Goal: Information Seeking & Learning: Learn about a topic

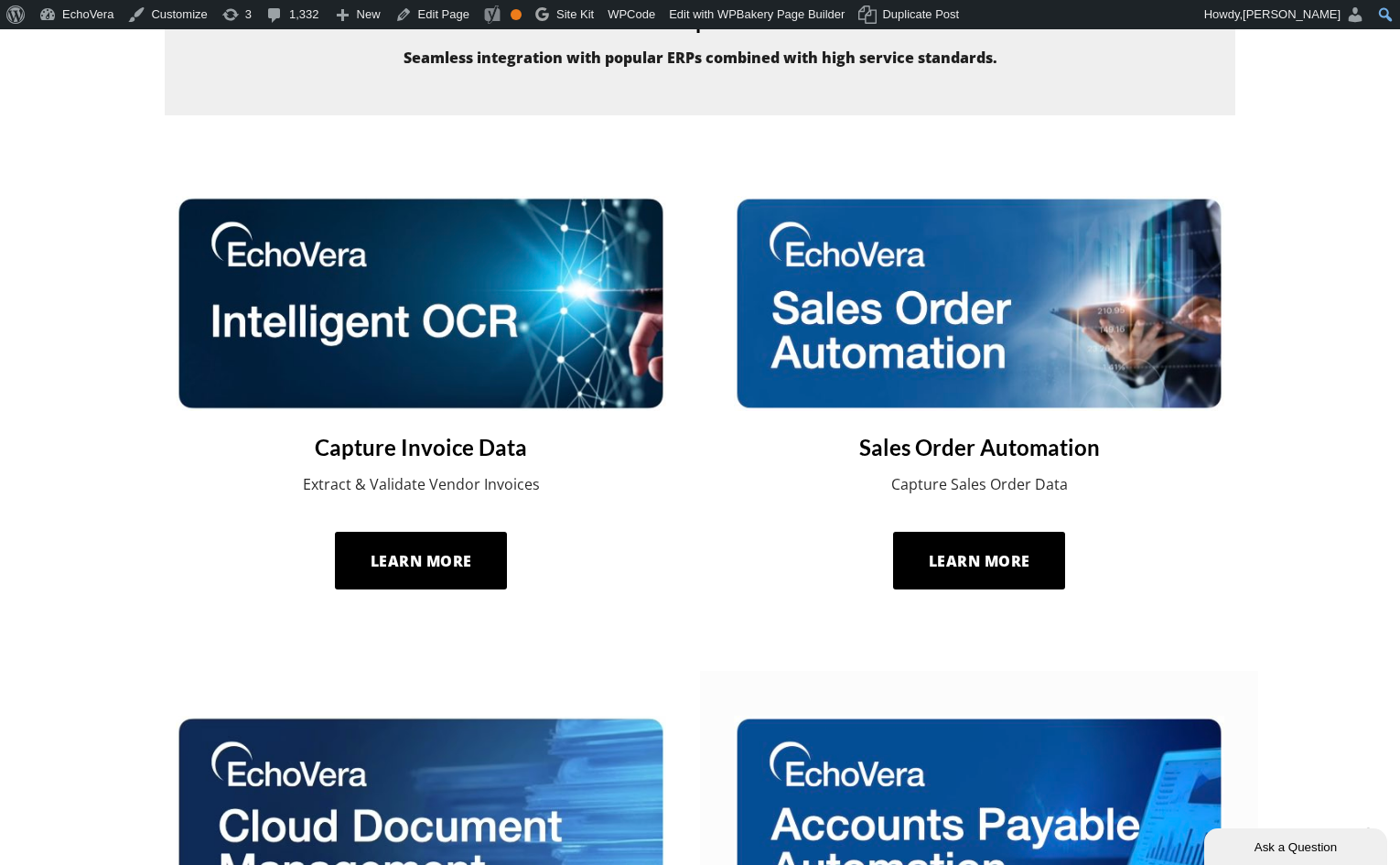
scroll to position [808, 0]
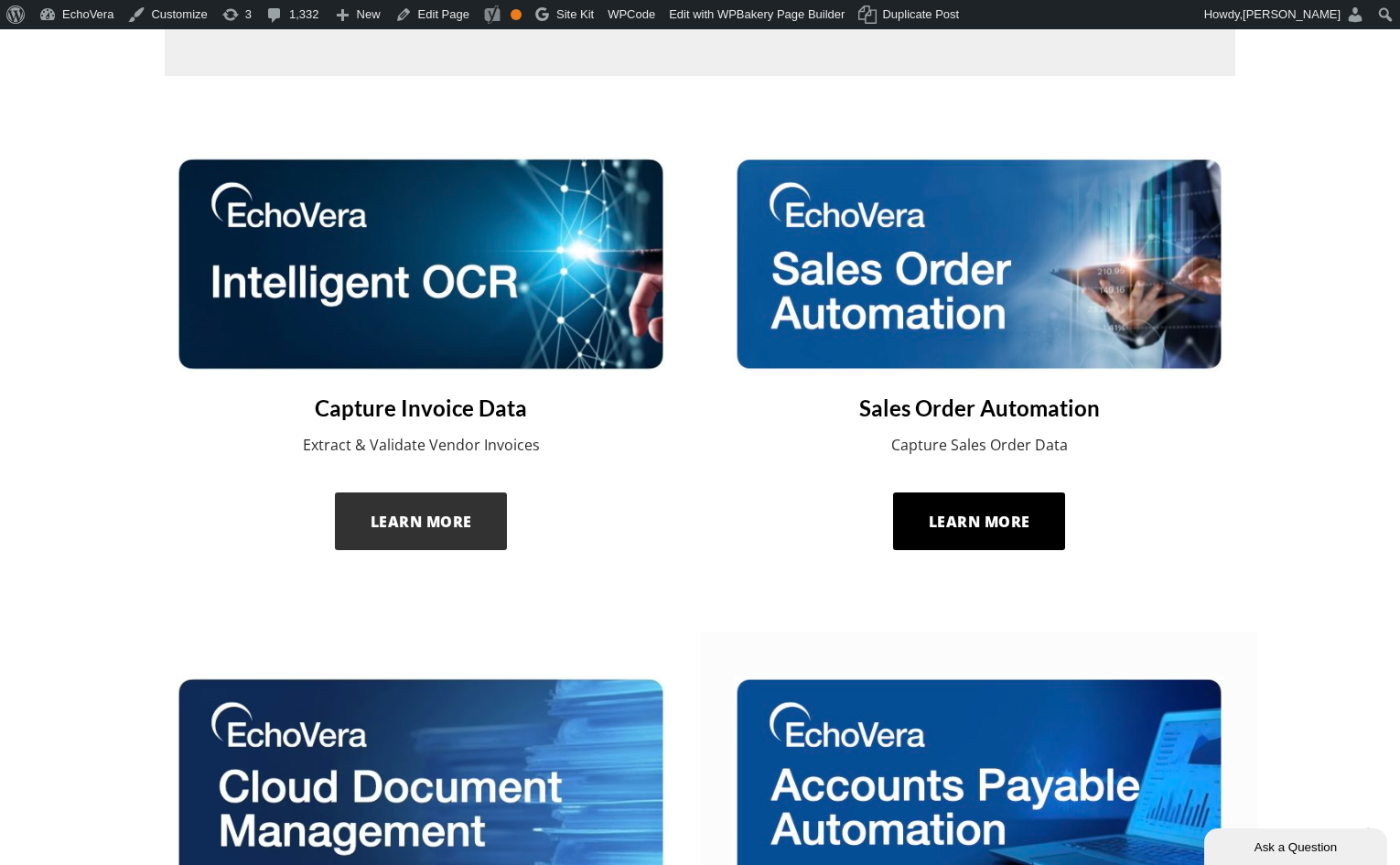
click at [446, 516] on span "Learn More" at bounding box center [421, 521] width 101 height 20
click at [847, 277] on img at bounding box center [979, 263] width 491 height 214
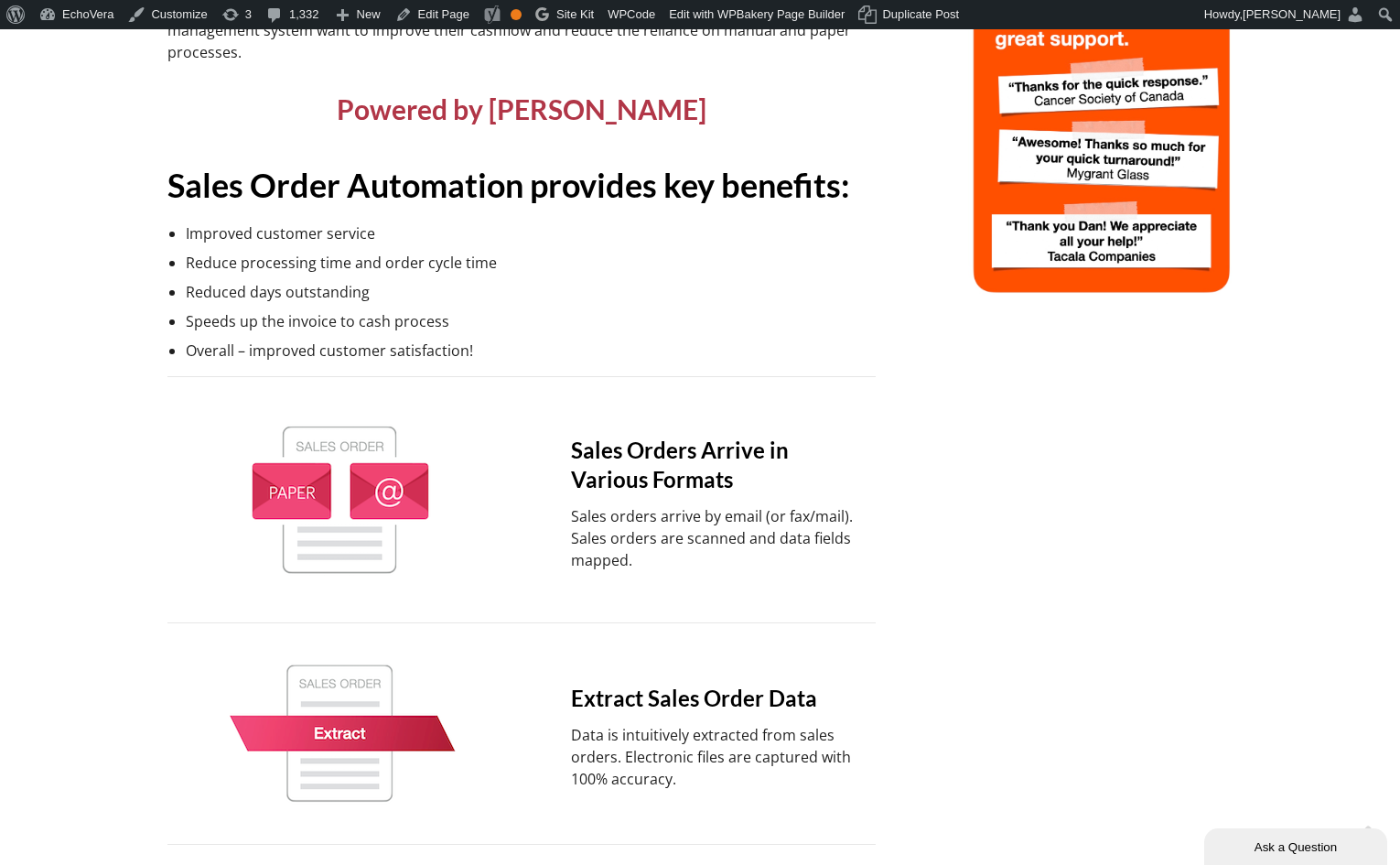
scroll to position [643, 0]
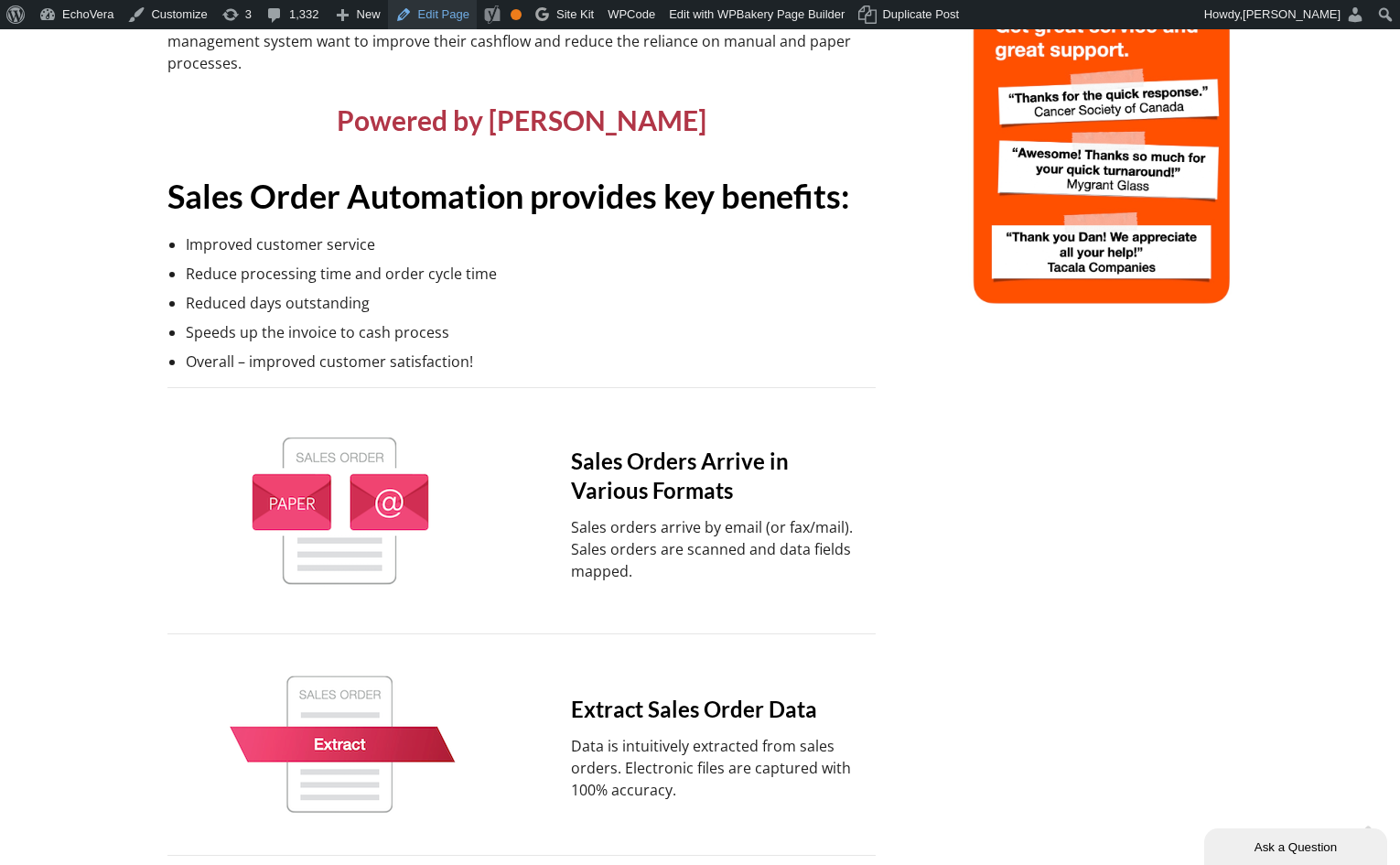
click at [435, 17] on link "Edit Page" at bounding box center [433, 14] width 89 height 29
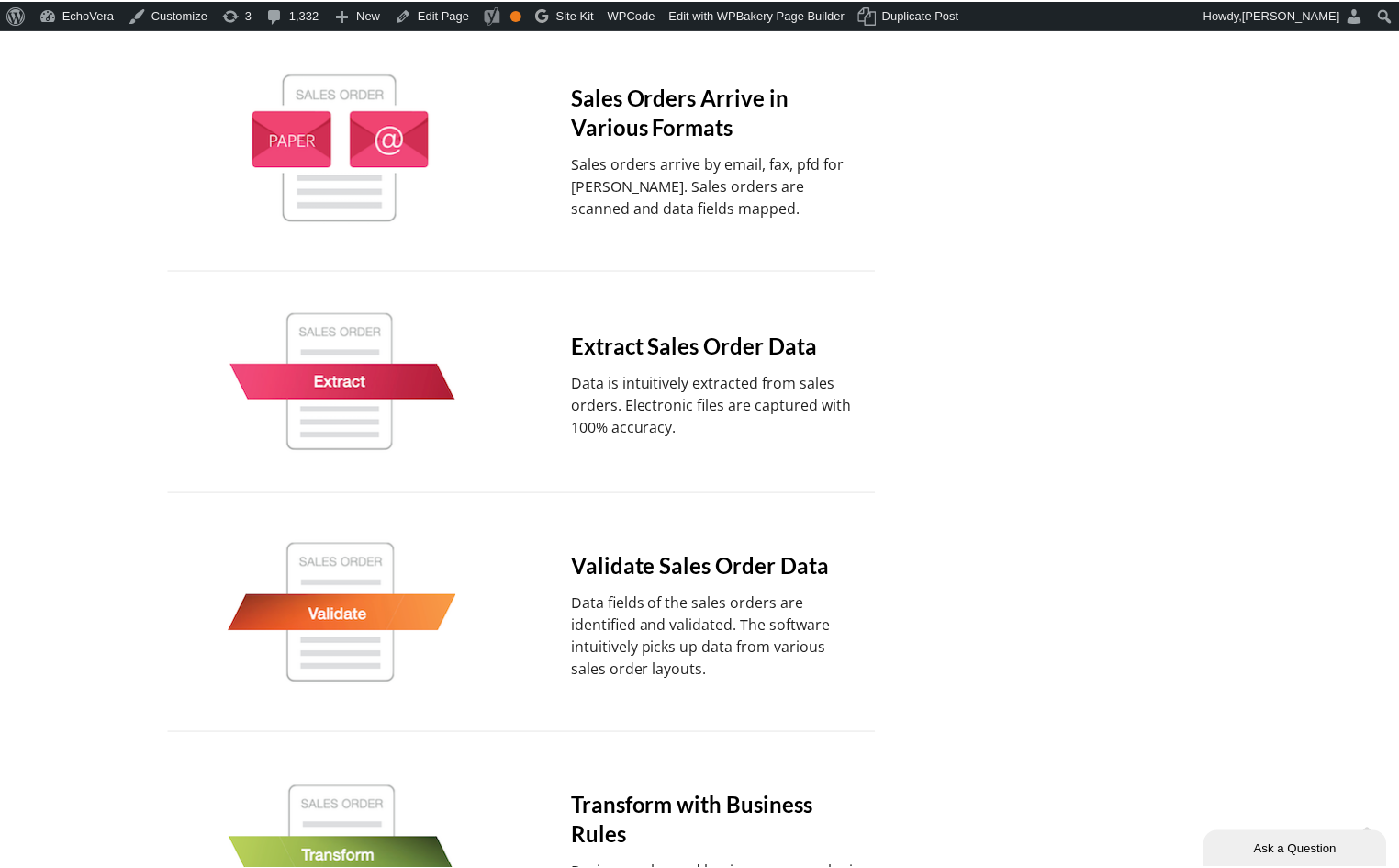
scroll to position [859, 0]
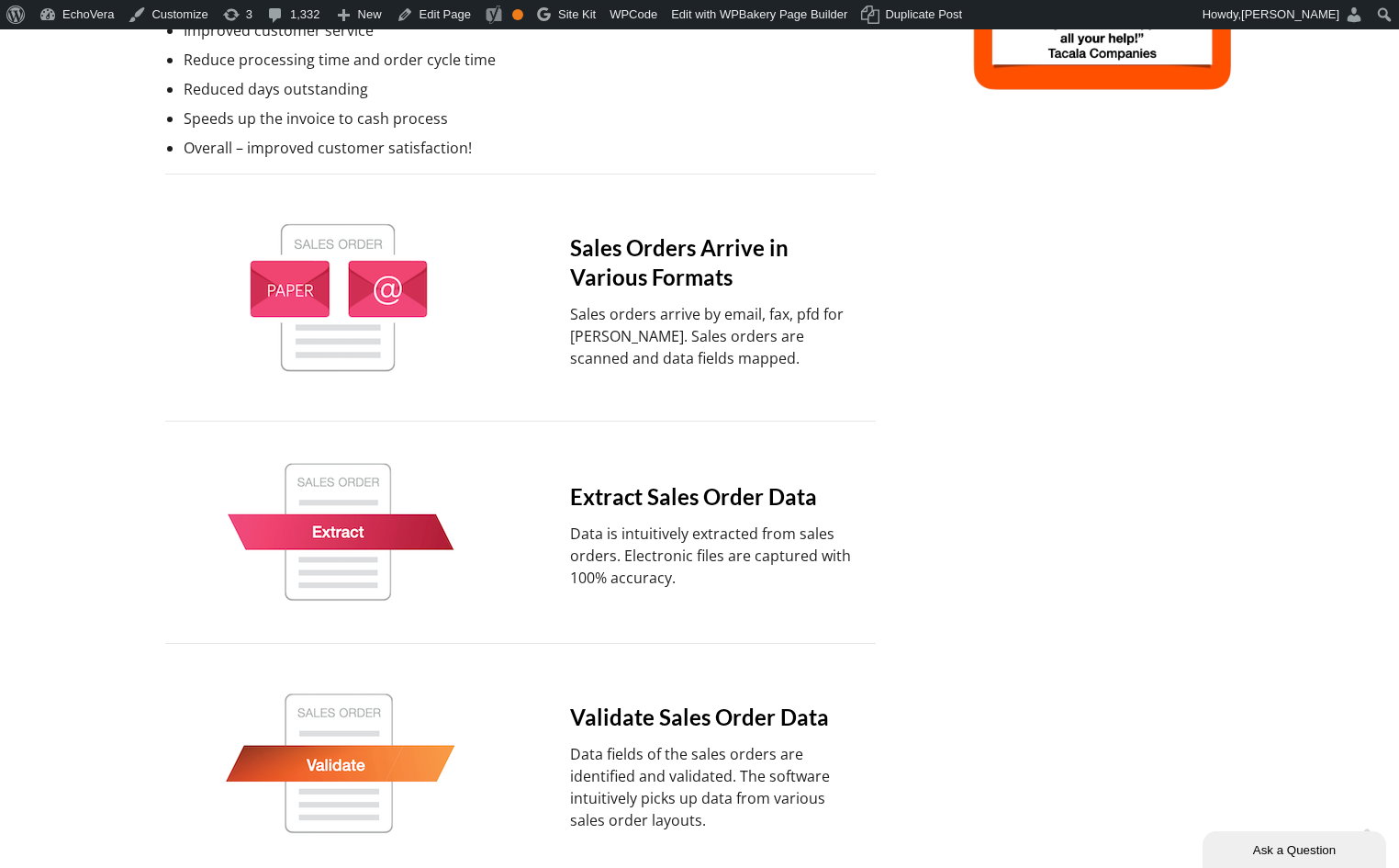
click at [388, 213] on div "Sales Orders Arrive in Various Formats Sales orders arrive by email, fax, pfd f…" at bounding box center [520, 297] width 710 height 173
click at [451, 14] on link "Edit Page" at bounding box center [434, 14] width 89 height 29
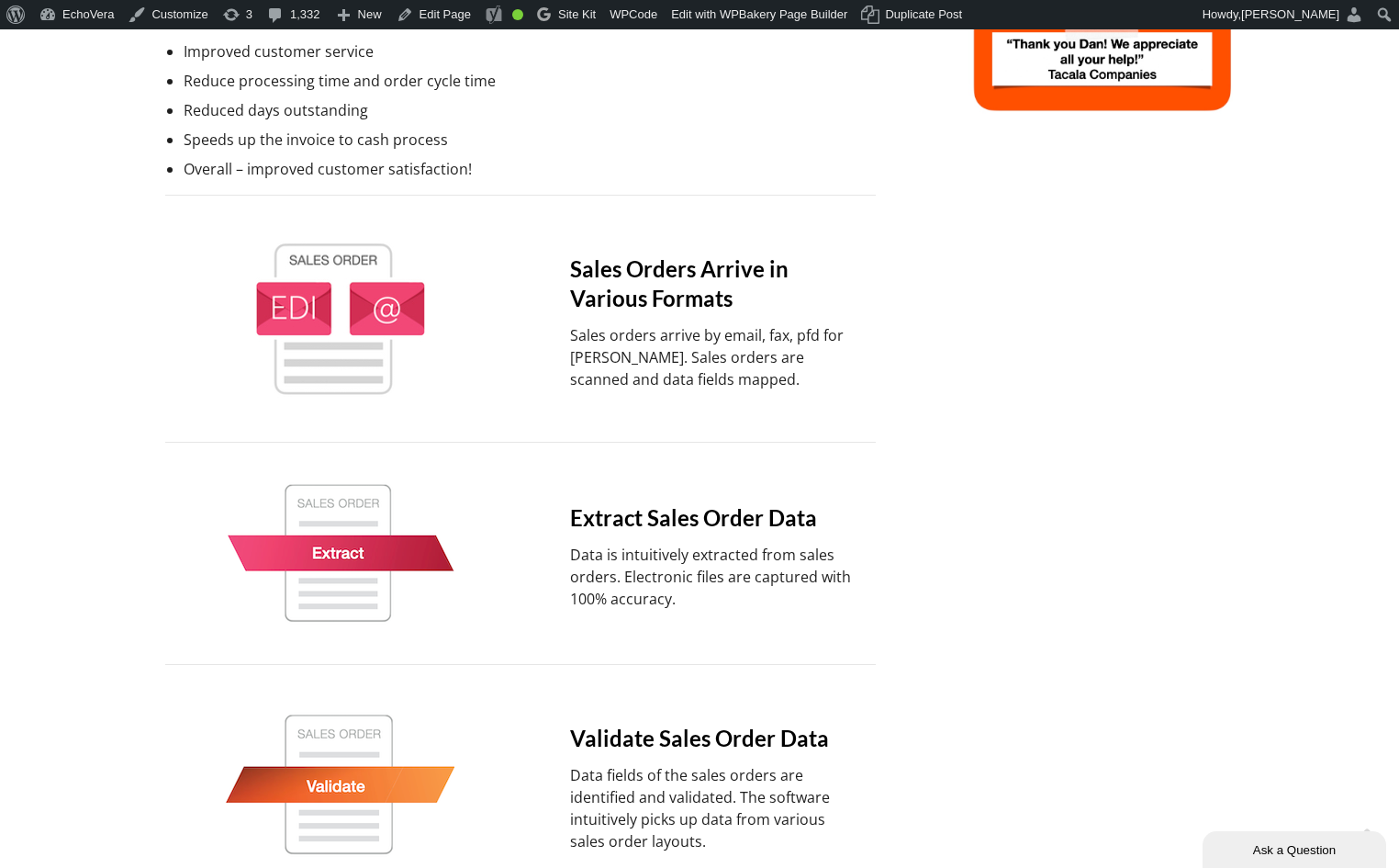
scroll to position [833, 0]
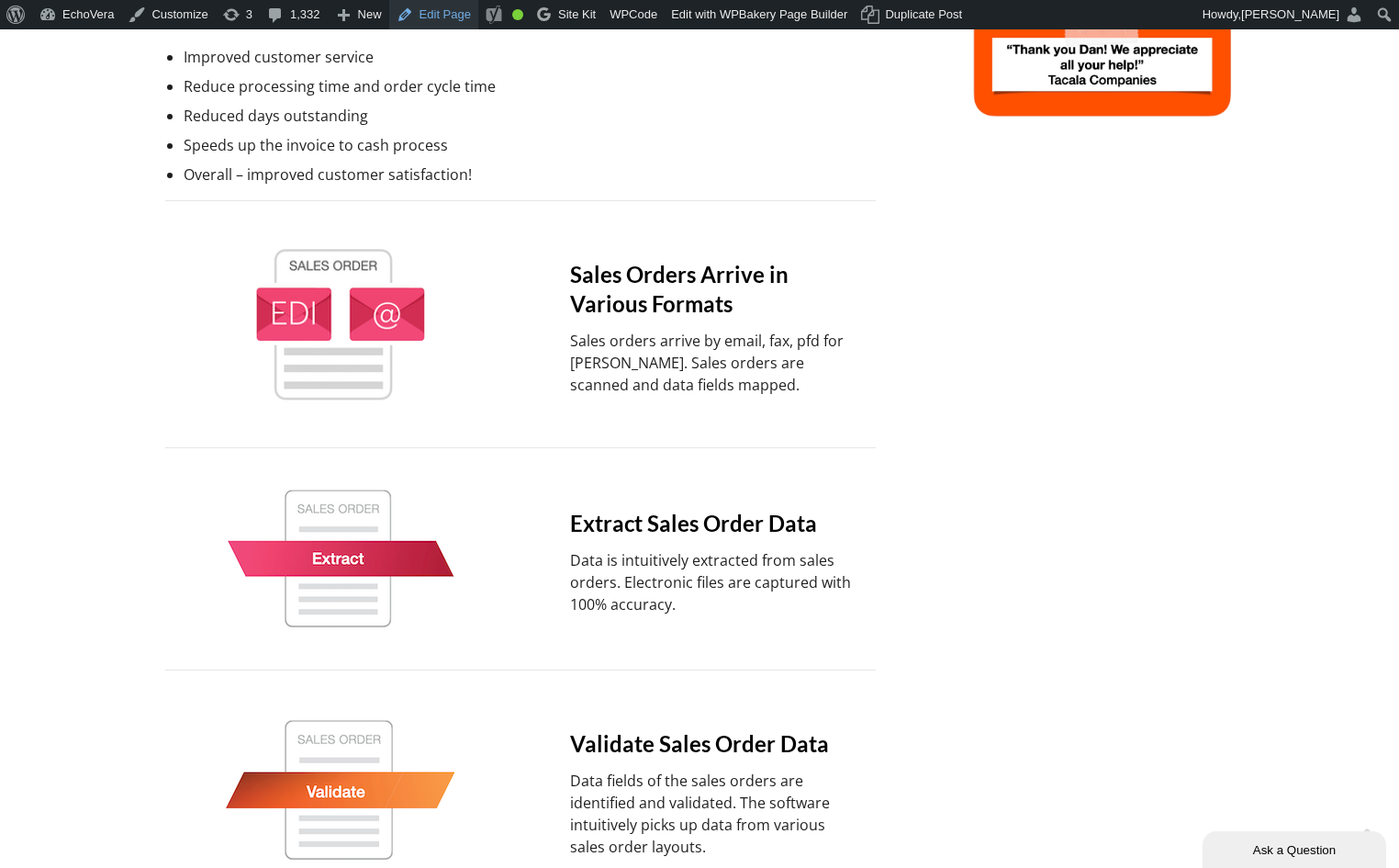
drag, startPoint x: 452, startPoint y: 9, endPoint x: 467, endPoint y: 5, distance: 15.5
click at [450, 13] on link "Edit Page" at bounding box center [434, 14] width 89 height 29
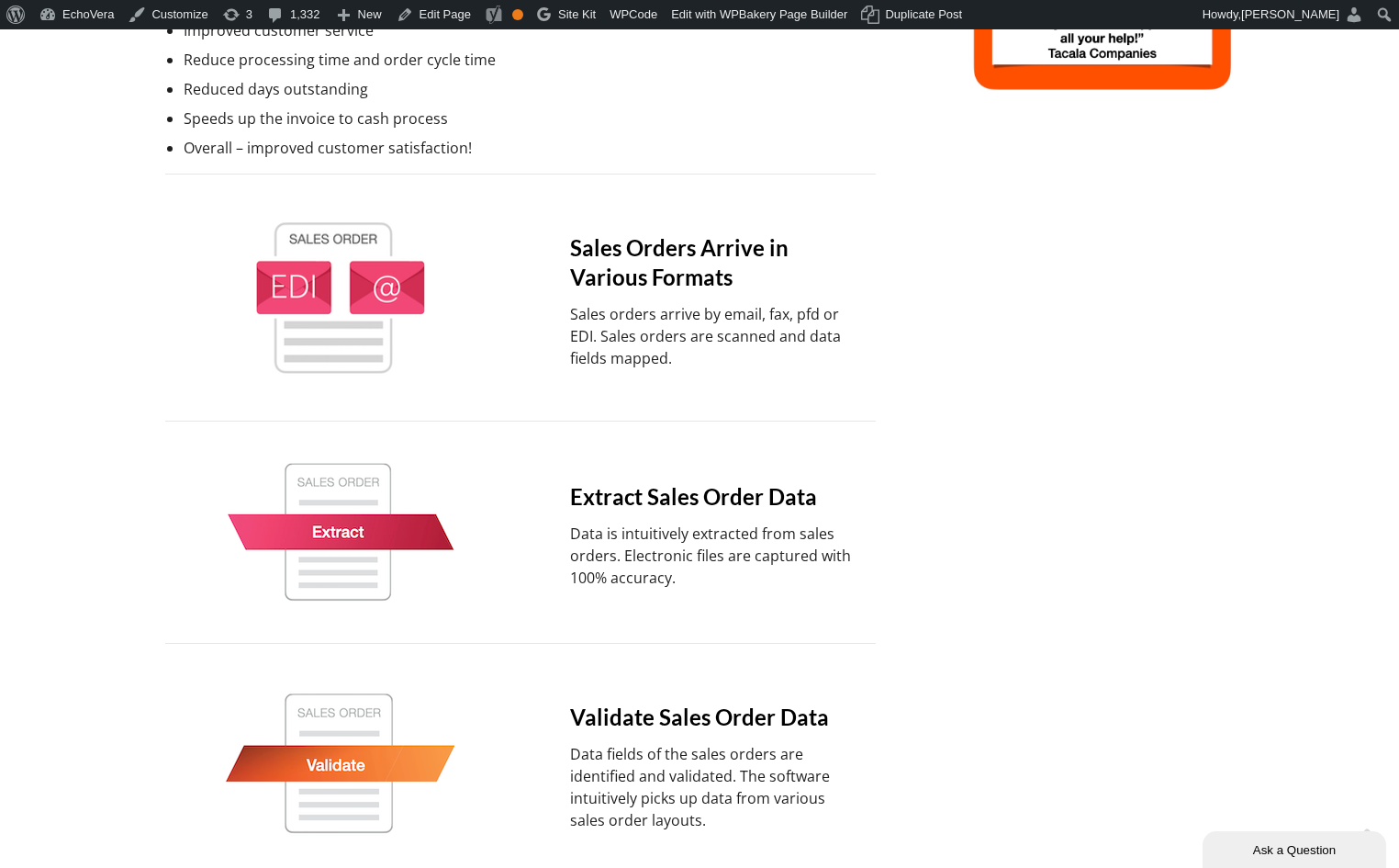
scroll to position [848, 0]
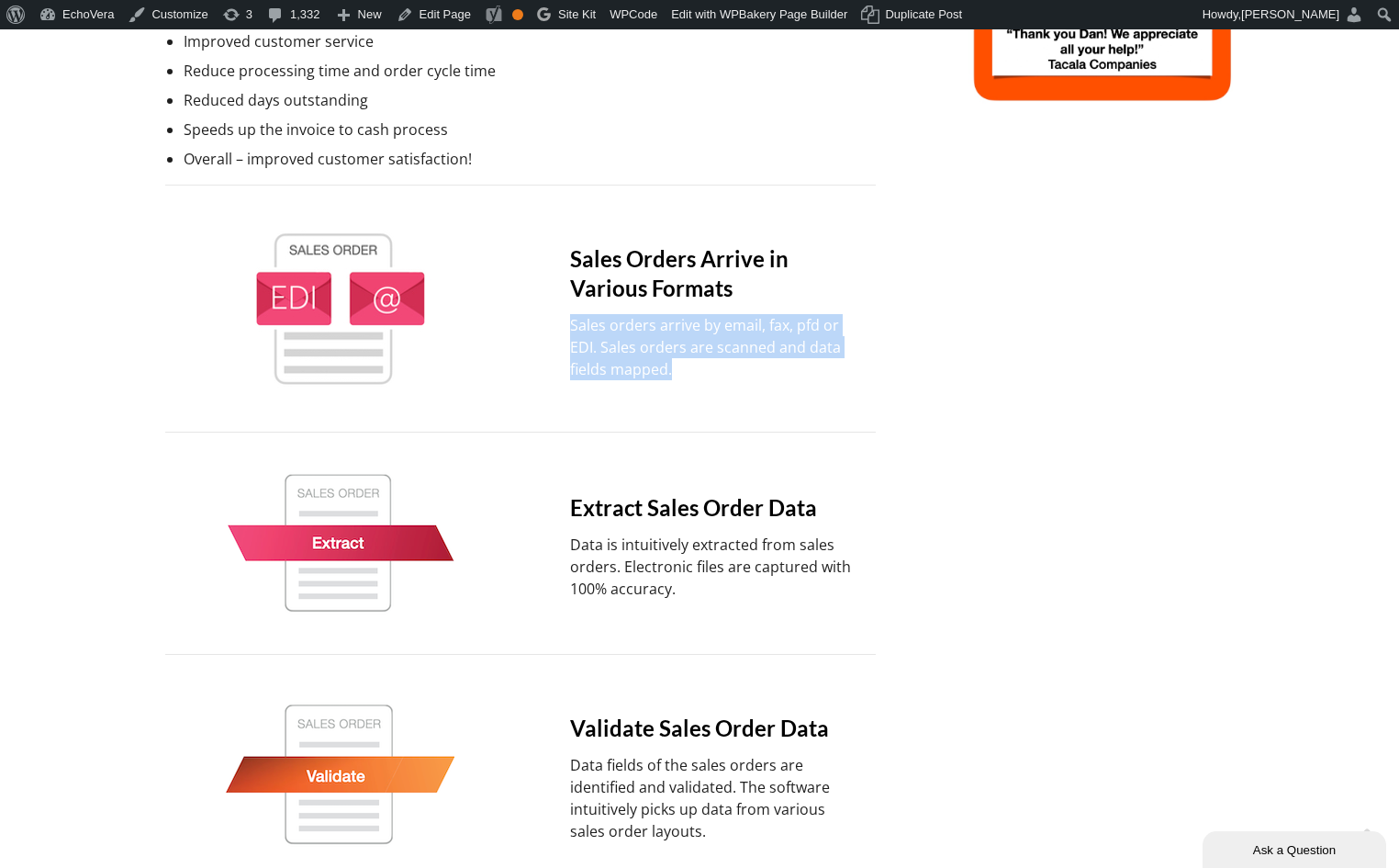
drag, startPoint x: 676, startPoint y: 371, endPoint x: 554, endPoint y: 309, distance: 136.9
click at [557, 327] on div "Sales Orders Arrive in Various Formats Sales orders arrive by email, fax, pfd o…" at bounding box center [689, 309] width 348 height 173
copy p "Sales orders arrive by email, fax, pfd or EDI. Sales orders are scanned and dat…"
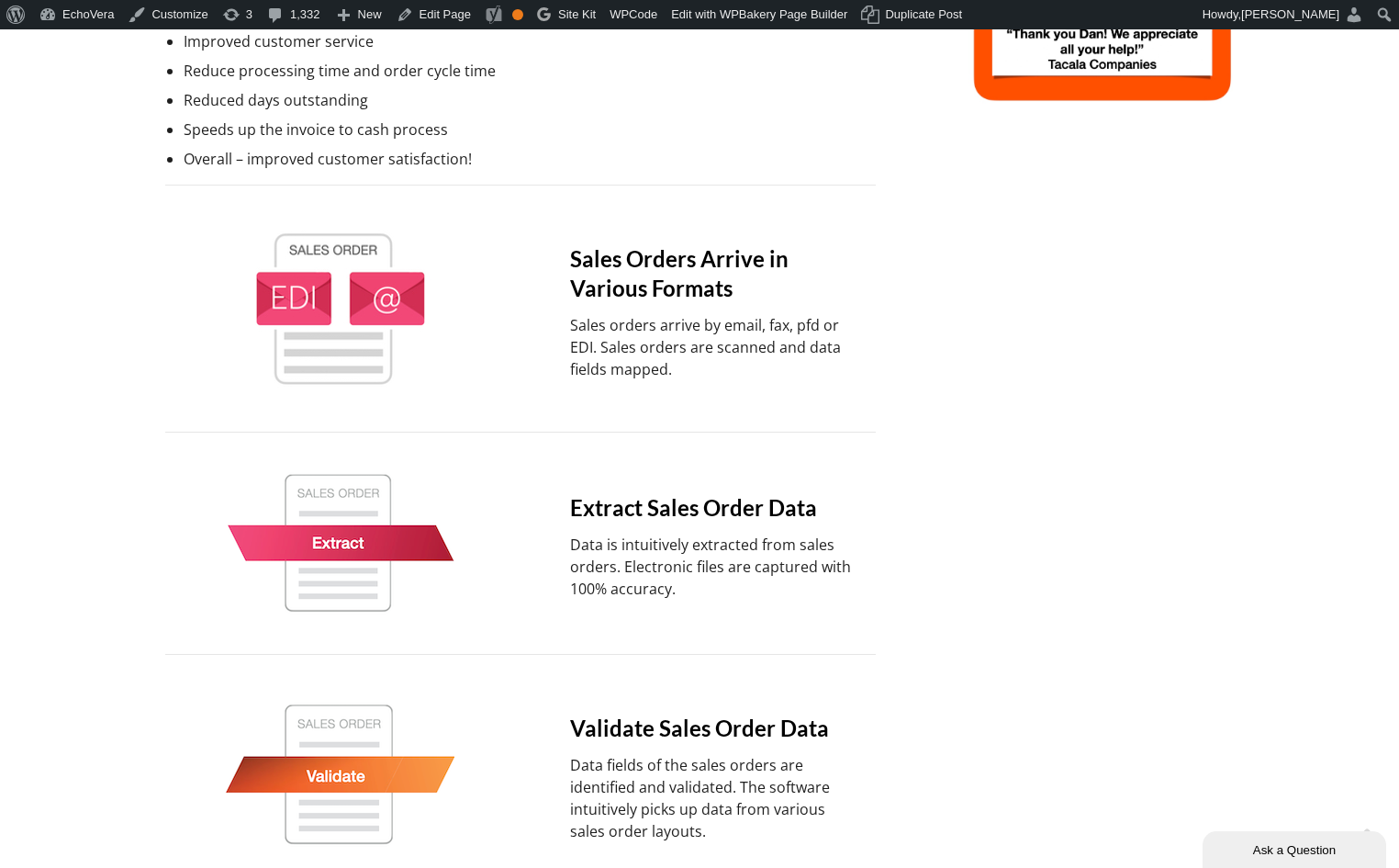
drag, startPoint x: 241, startPoint y: 207, endPoint x: 369, endPoint y: 194, distance: 128.7
click at [241, 207] on div "Sales Order Automation Sales order processing automation has a positive impact …" at bounding box center [520, 490] width 716 height 2234
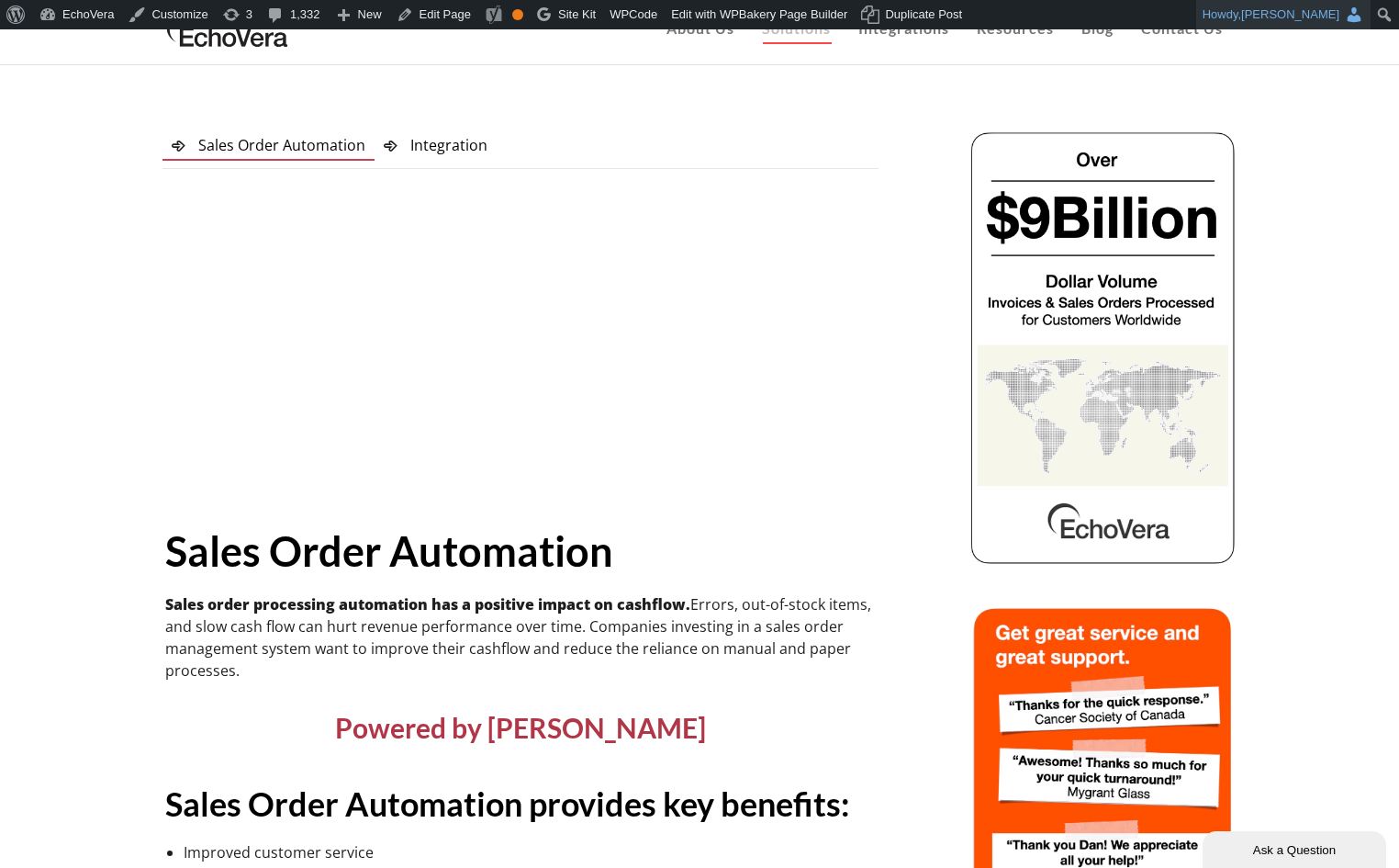
scroll to position [0, 0]
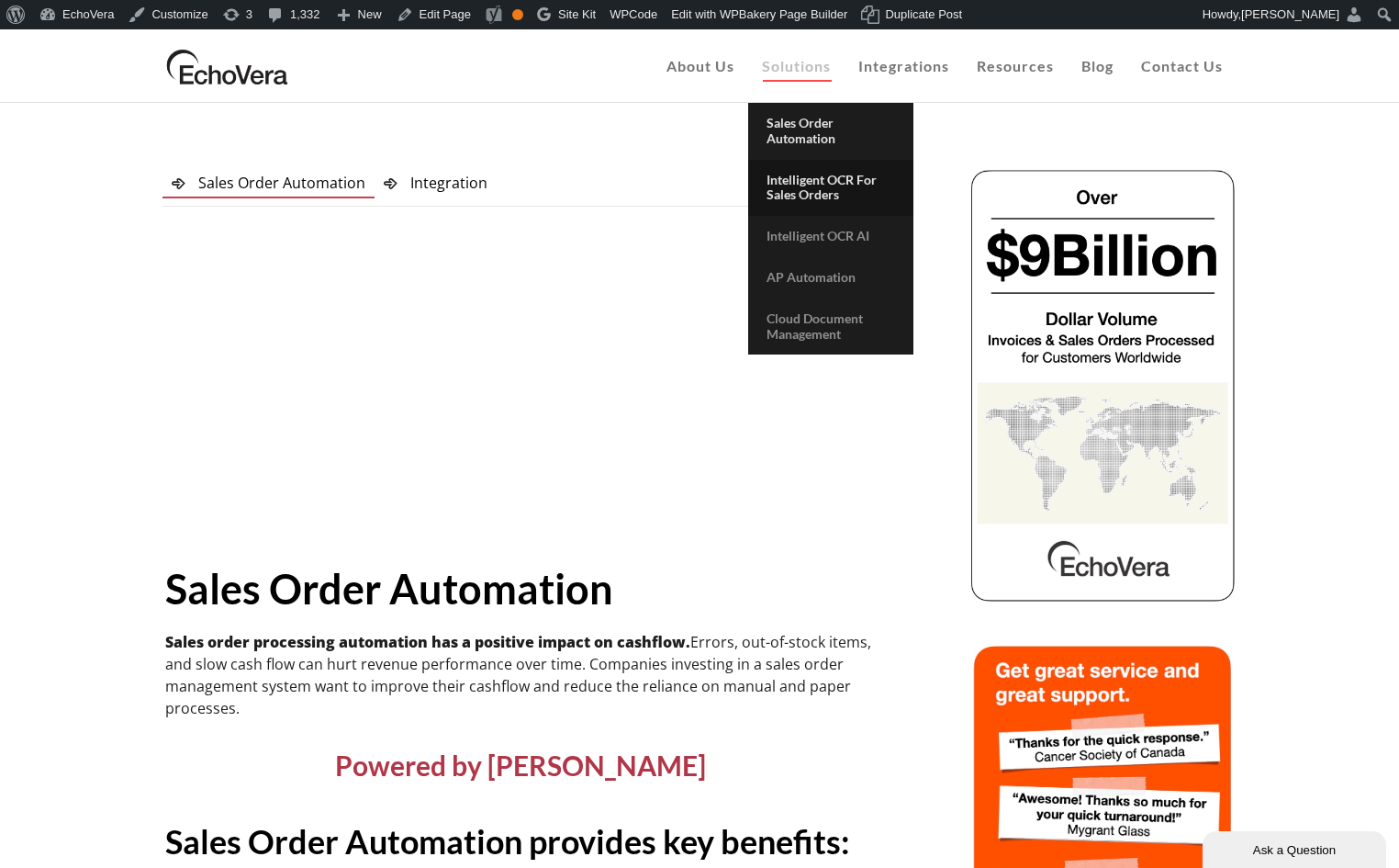
click at [801, 183] on span "Intelligent OCR for Sales Orders" at bounding box center [822, 187] width 110 height 31
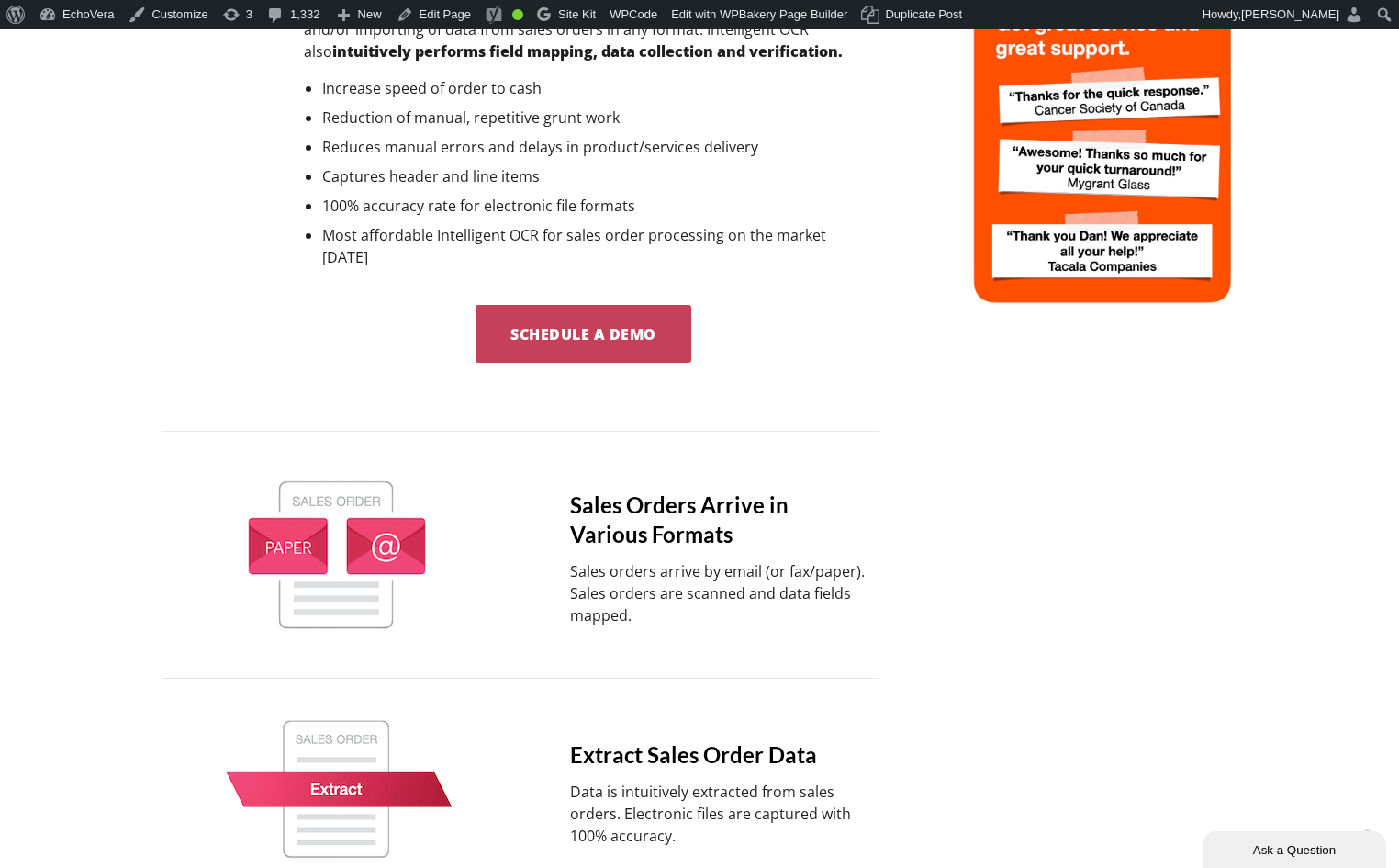
scroll to position [848, 0]
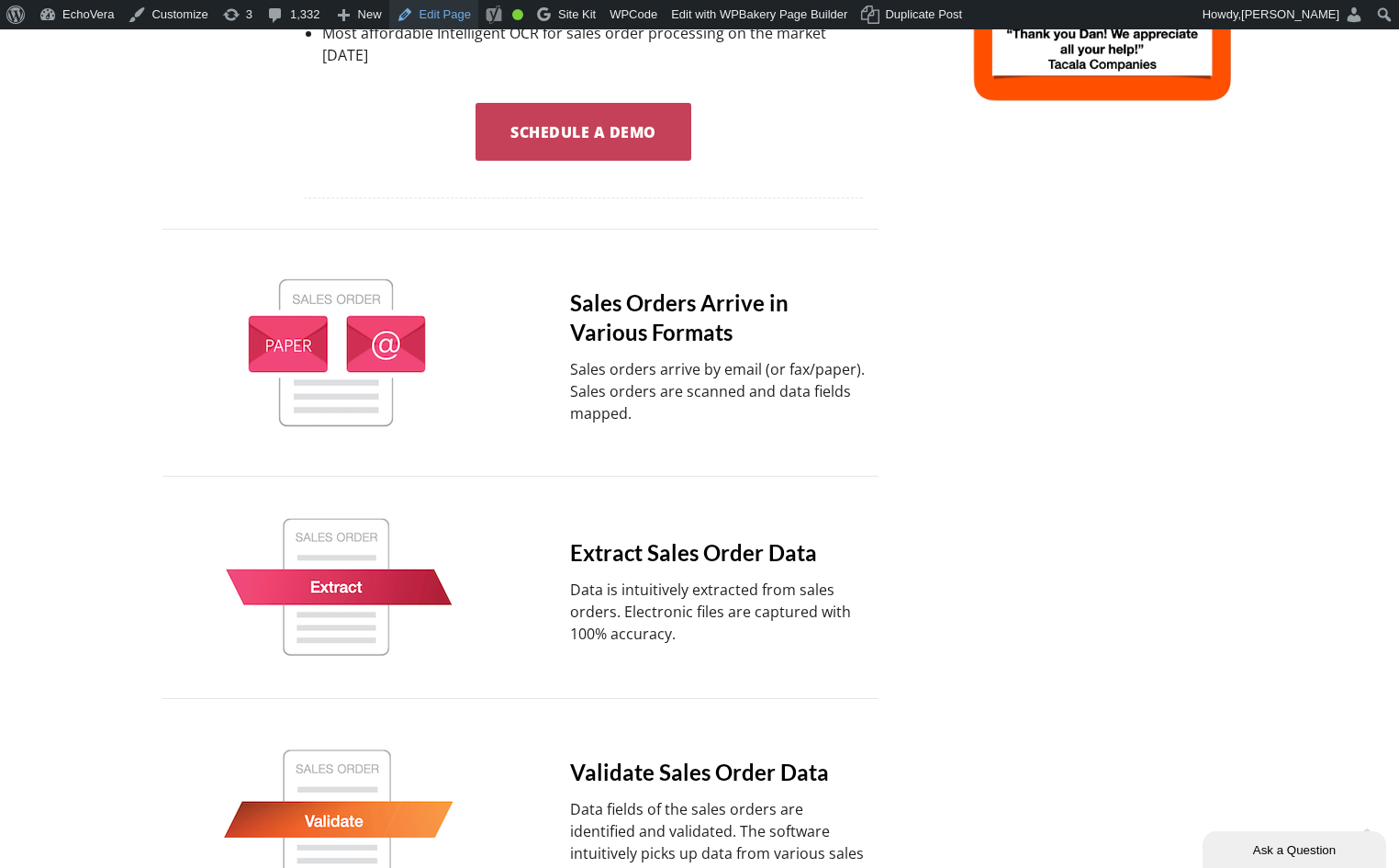
drag, startPoint x: 456, startPoint y: 14, endPoint x: 470, endPoint y: 17, distance: 14.3
click at [458, 17] on link "Edit Page" at bounding box center [434, 14] width 89 height 29
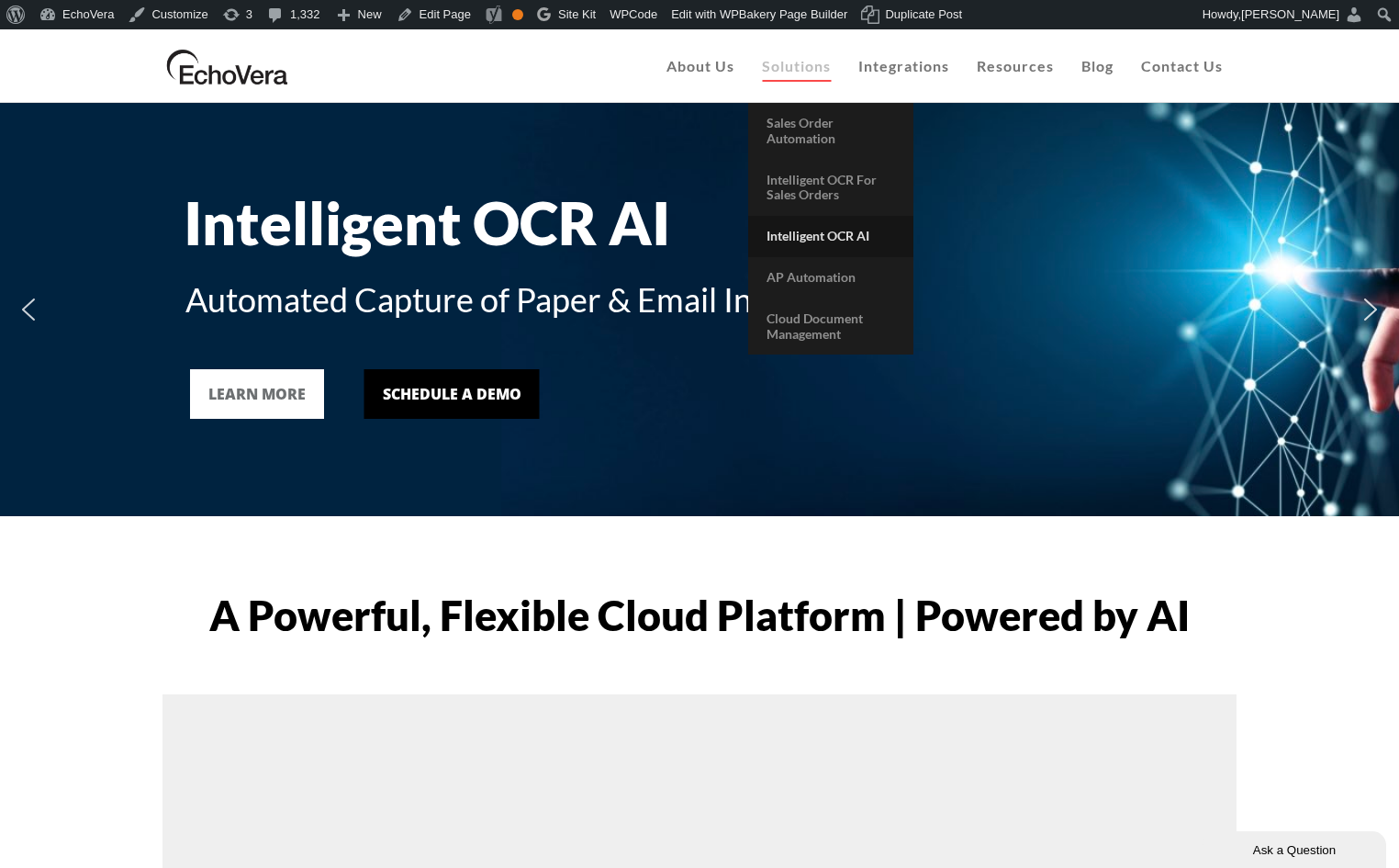
click at [818, 235] on span "Intelligent OCR AI" at bounding box center [818, 236] width 103 height 15
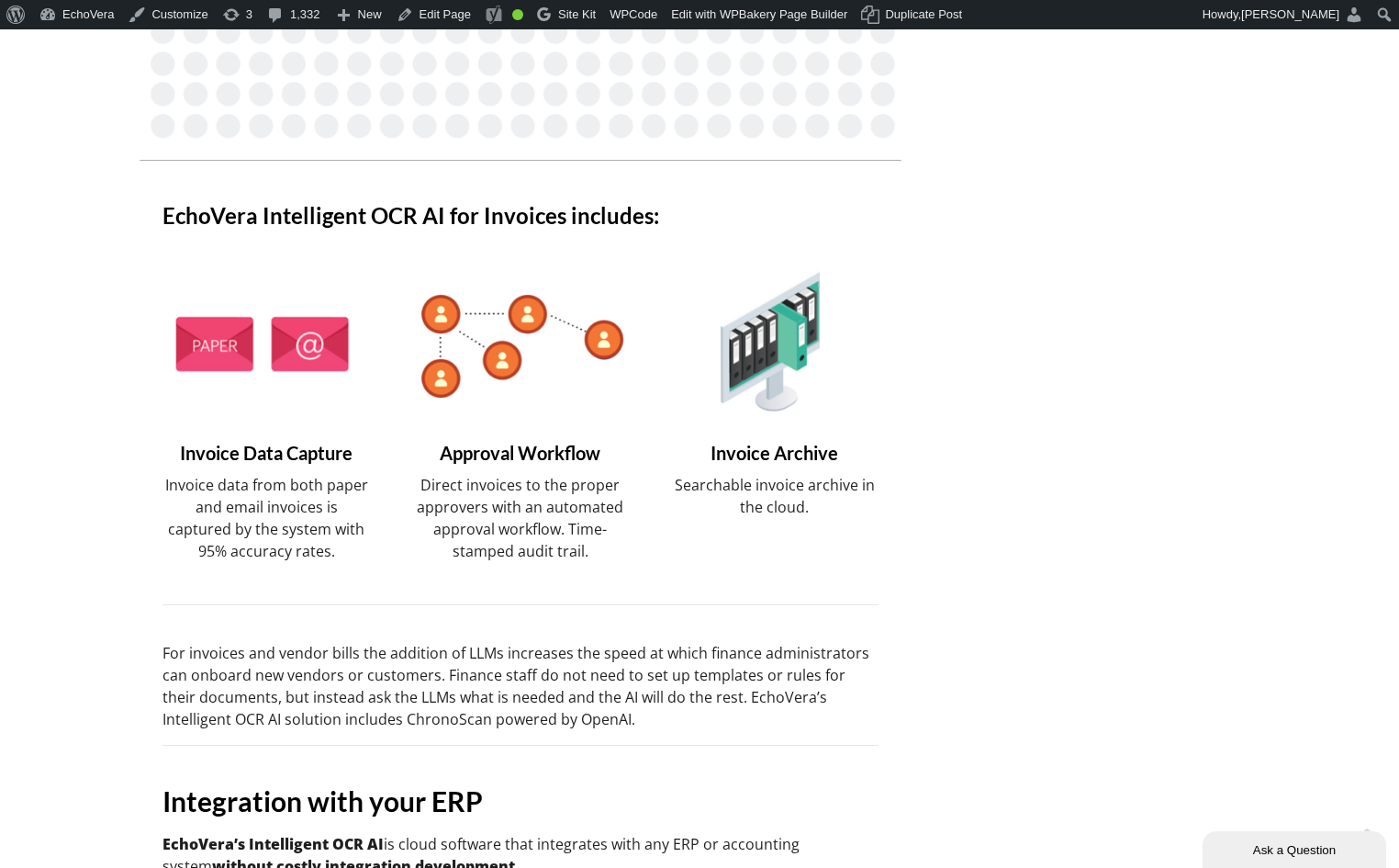
scroll to position [1560, 0]
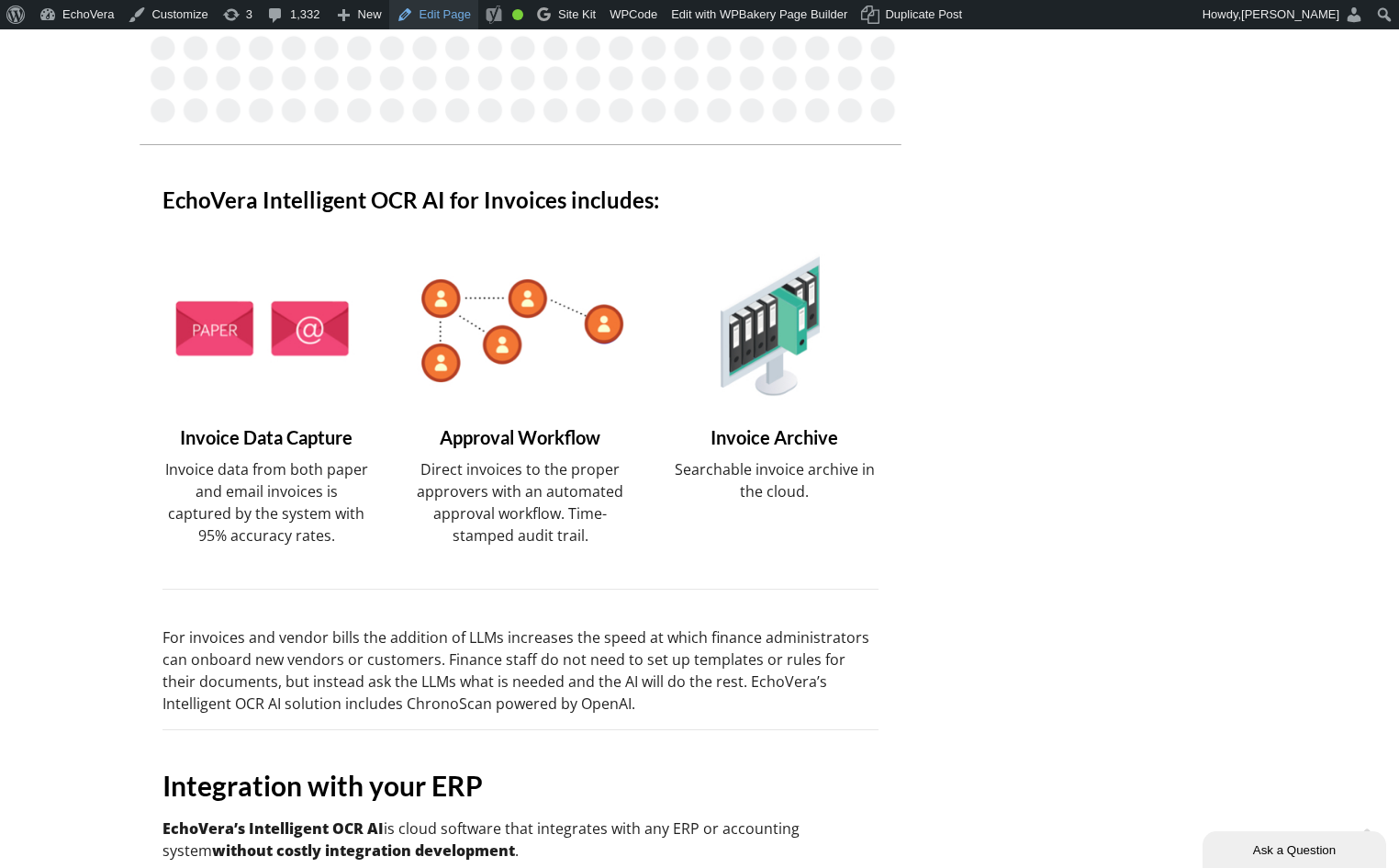
click at [427, 11] on link "Edit Page" at bounding box center [434, 14] width 89 height 29
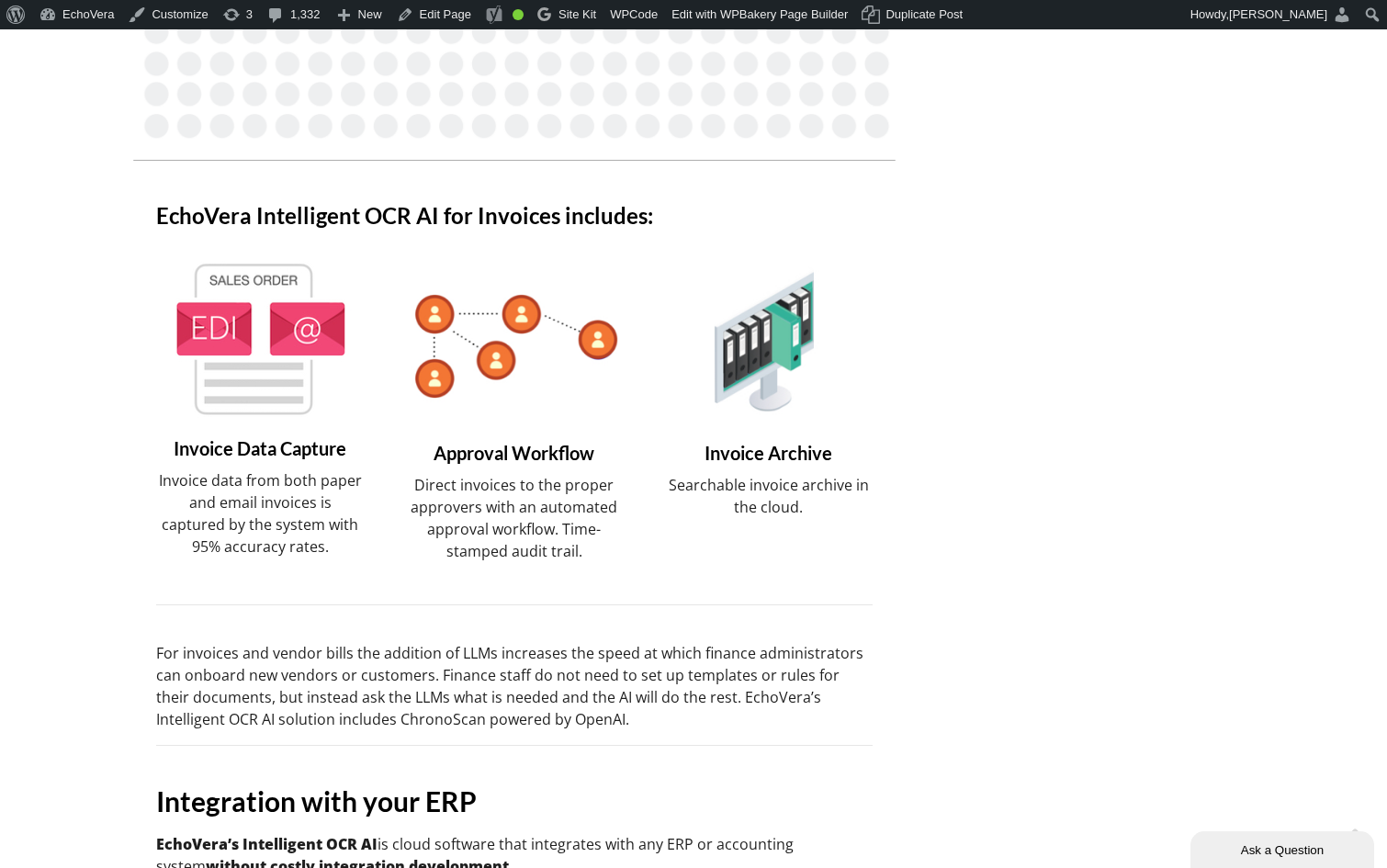
scroll to position [1555, 0]
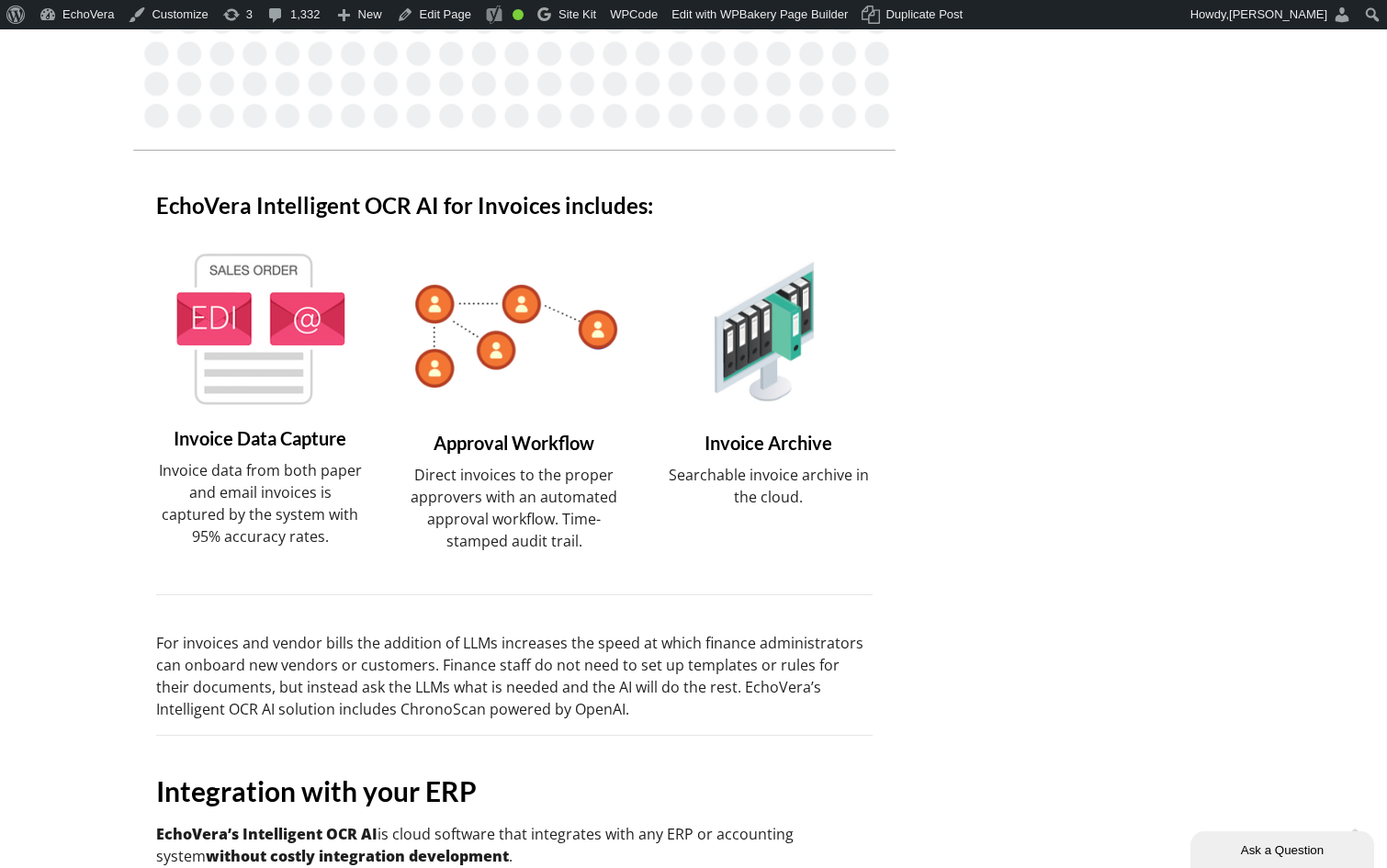
click at [277, 347] on img at bounding box center [259, 329] width 183 height 158
click at [427, 17] on link "Edit Page" at bounding box center [434, 14] width 89 height 29
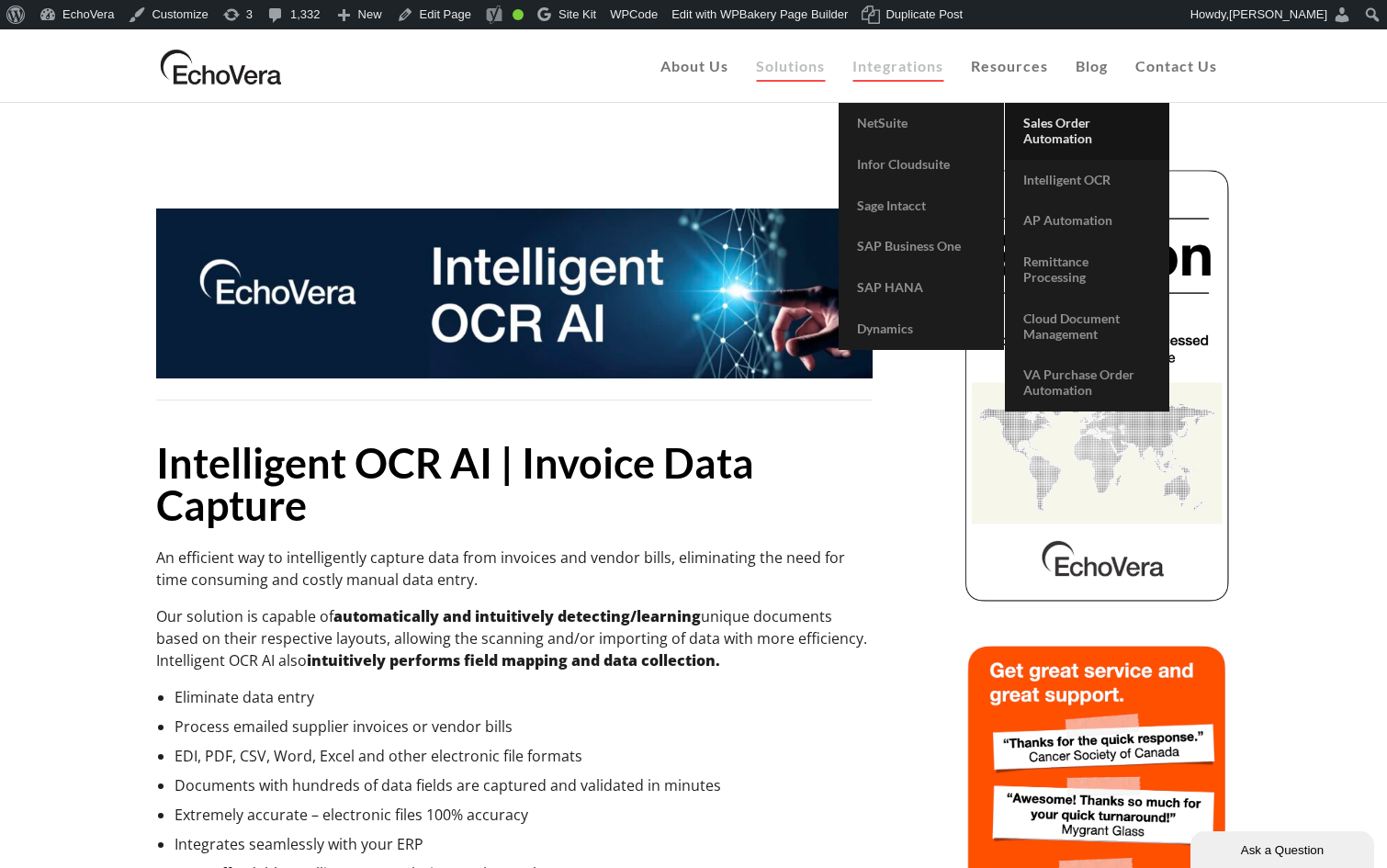
click at [1062, 136] on span "Sales Order Automation" at bounding box center [1057, 130] width 69 height 31
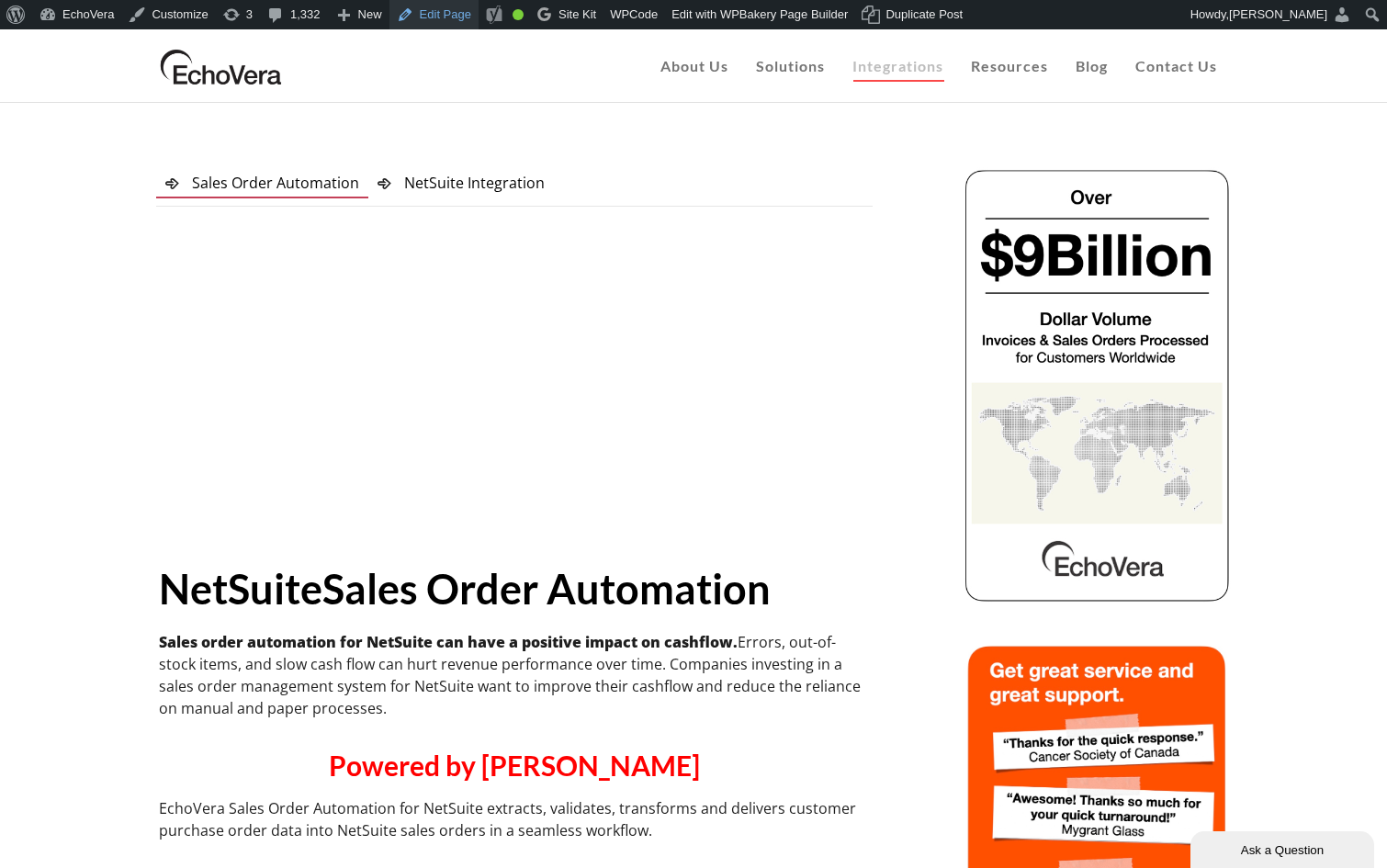
click at [446, 18] on link "Edit Page" at bounding box center [434, 14] width 89 height 29
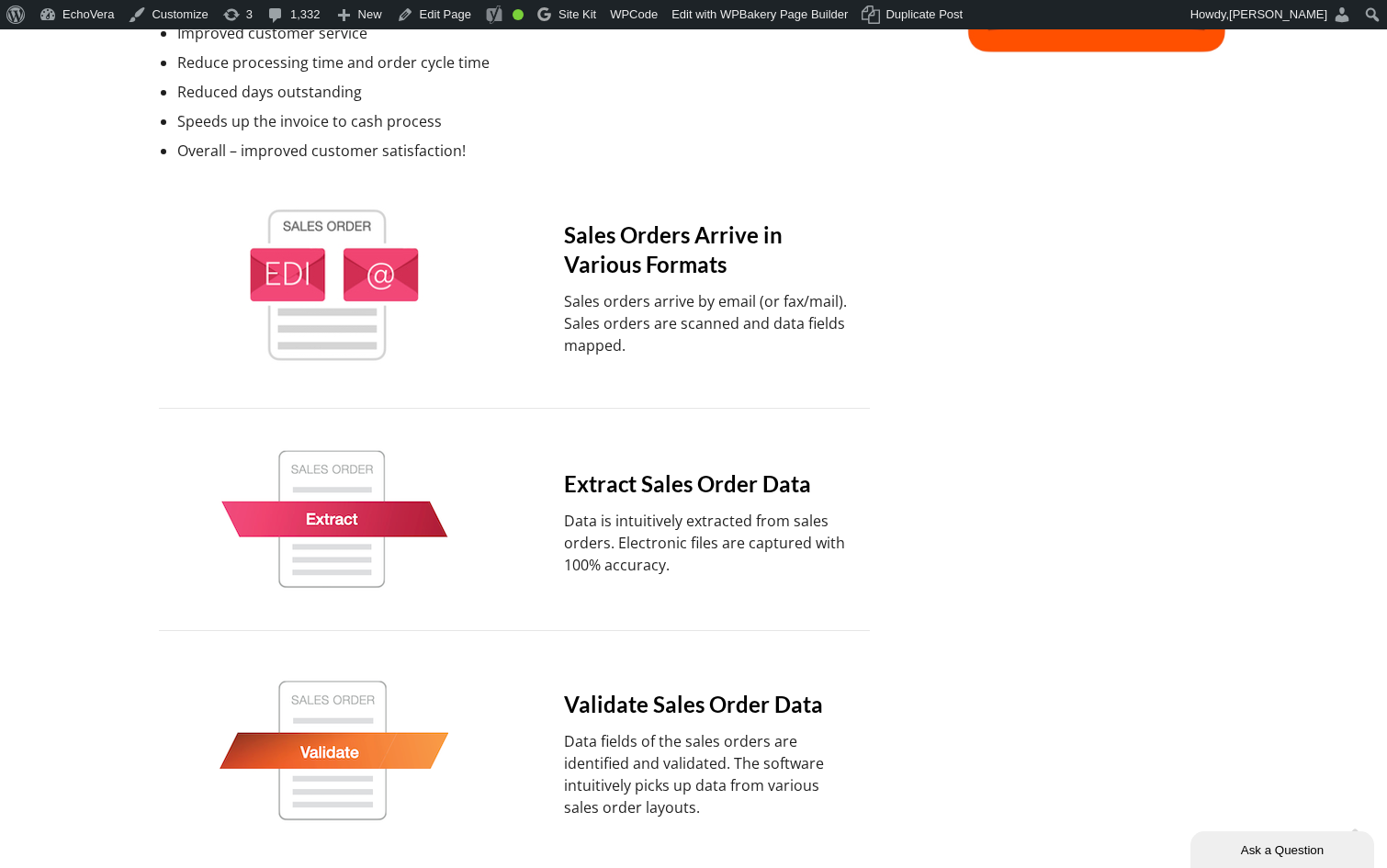
scroll to position [908, 0]
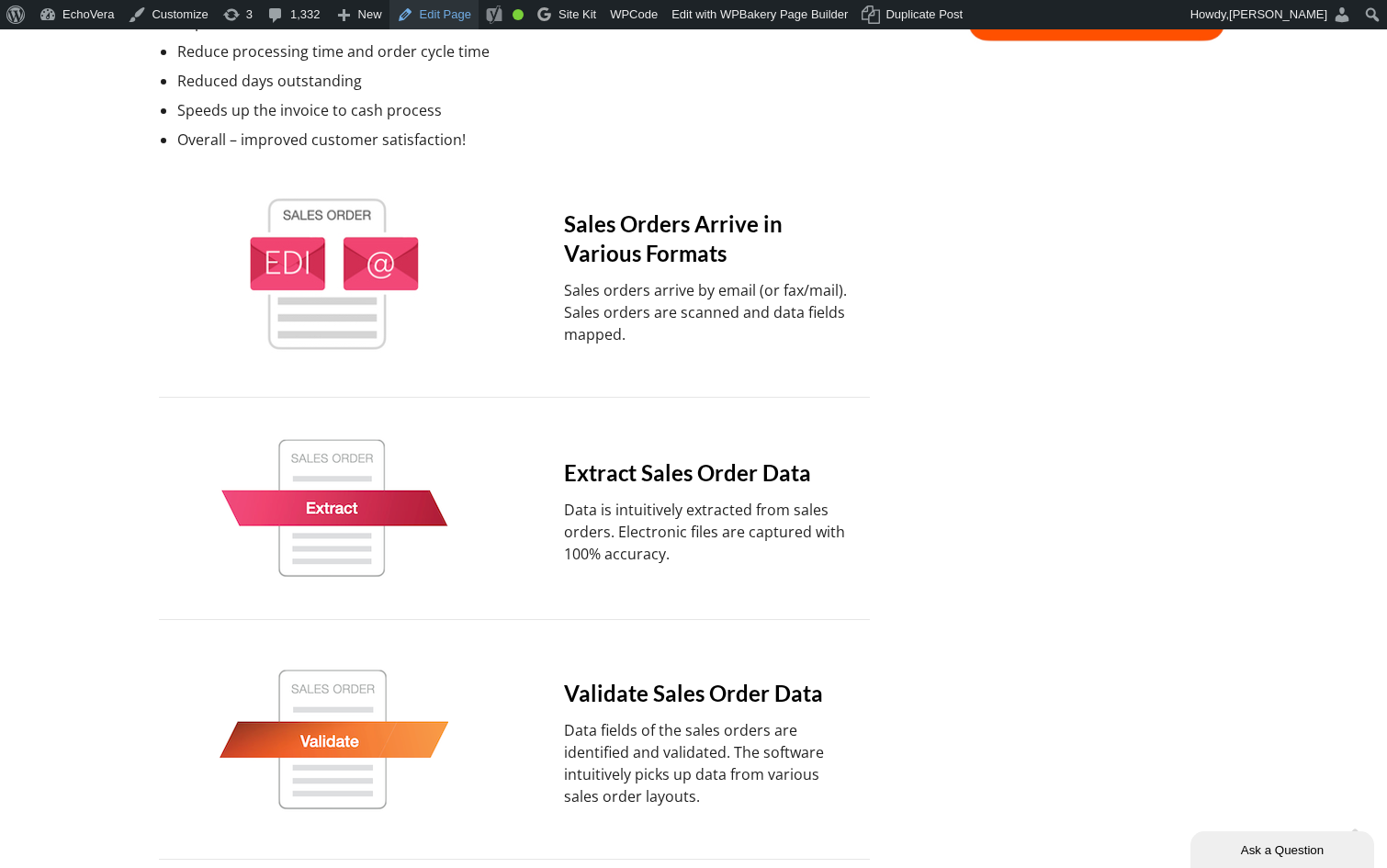
drag, startPoint x: 465, startPoint y: 11, endPoint x: 468, endPoint y: 25, distance: 14.3
click at [464, 12] on link "Edit Page" at bounding box center [434, 14] width 89 height 29
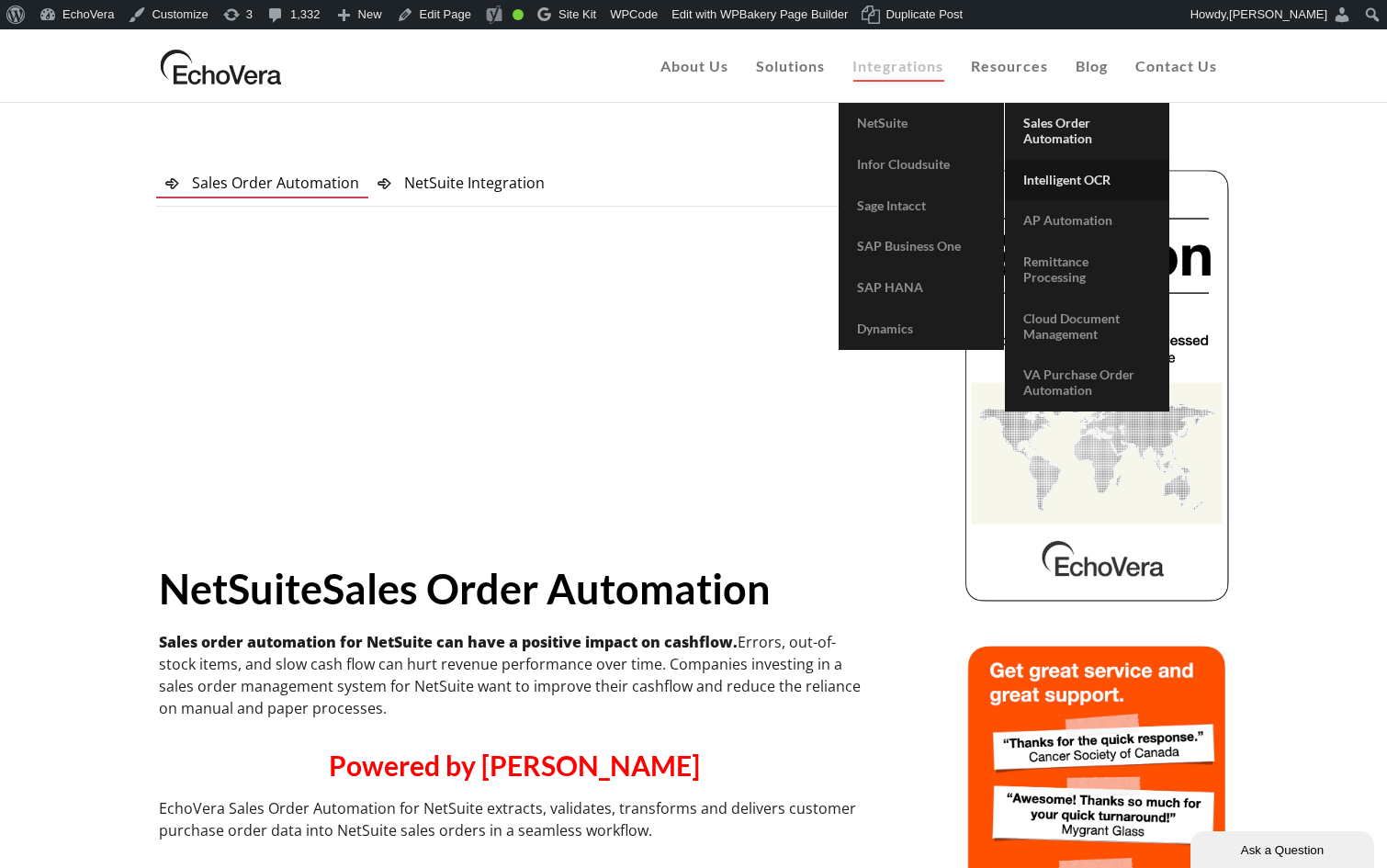
click at [1056, 182] on span "Intelligent OCR" at bounding box center [1067, 179] width 87 height 15
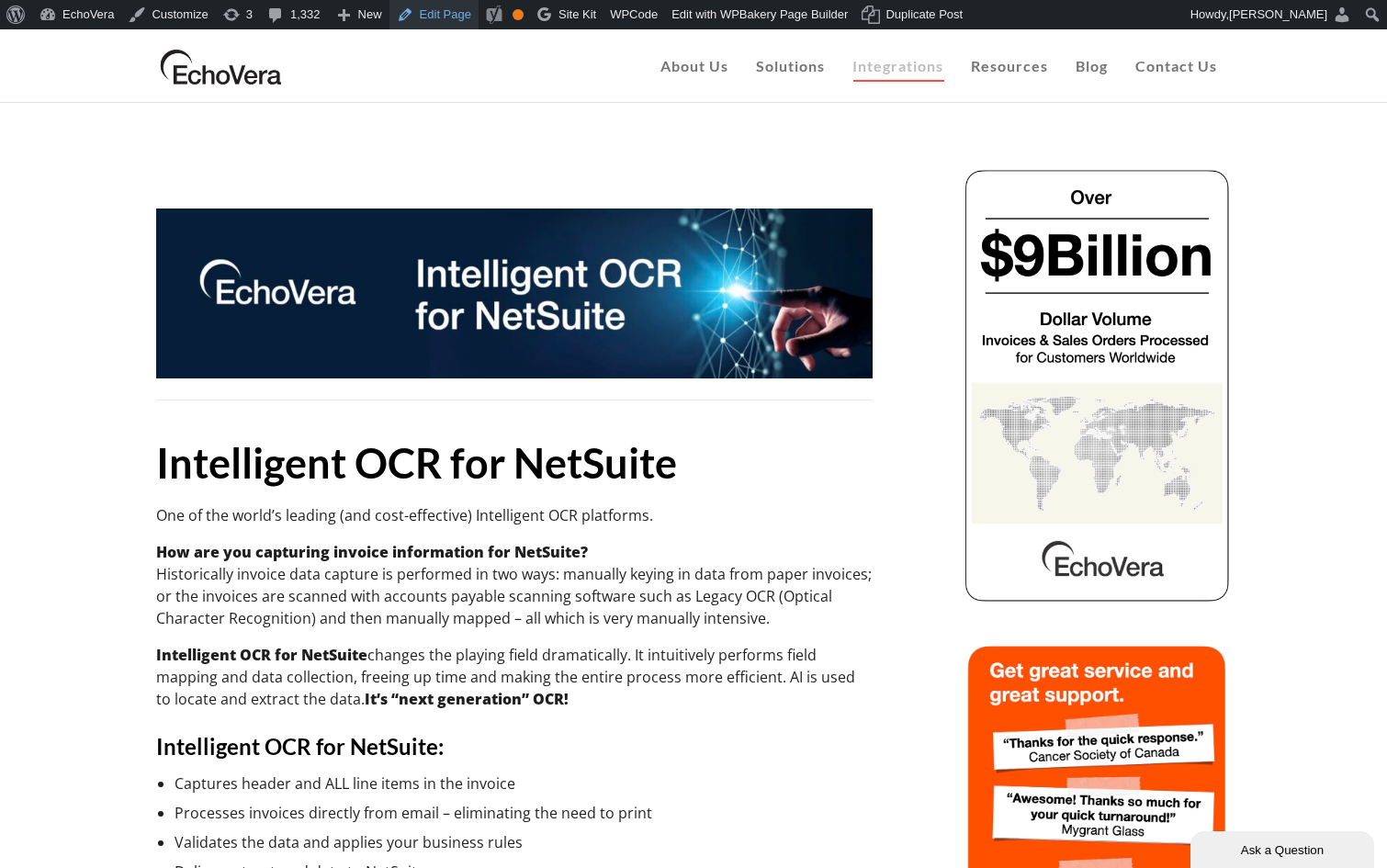
click at [449, 9] on link "Edit Page" at bounding box center [434, 14] width 89 height 29
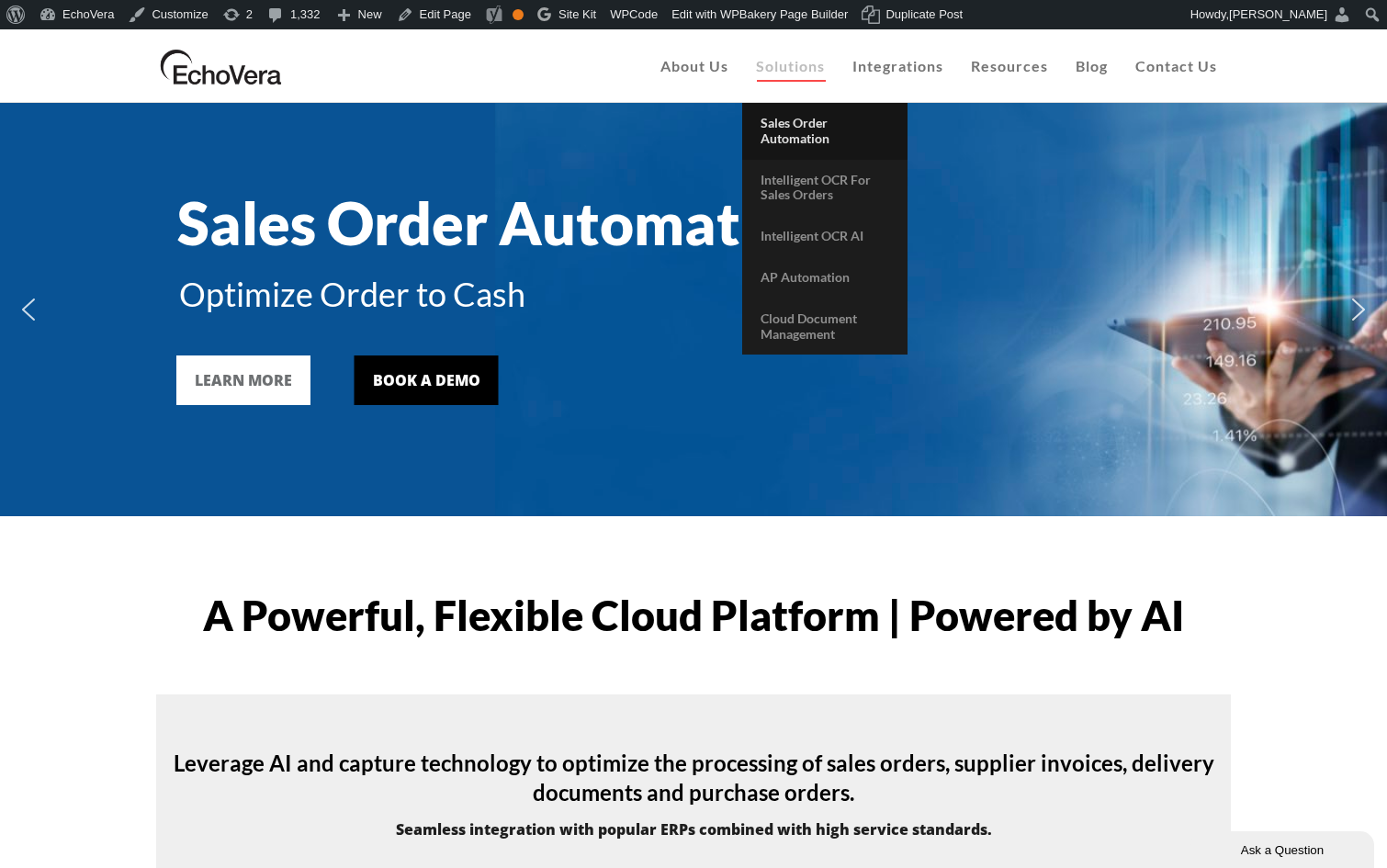
click at [798, 134] on span "Sales Order Automation" at bounding box center [794, 130] width 69 height 31
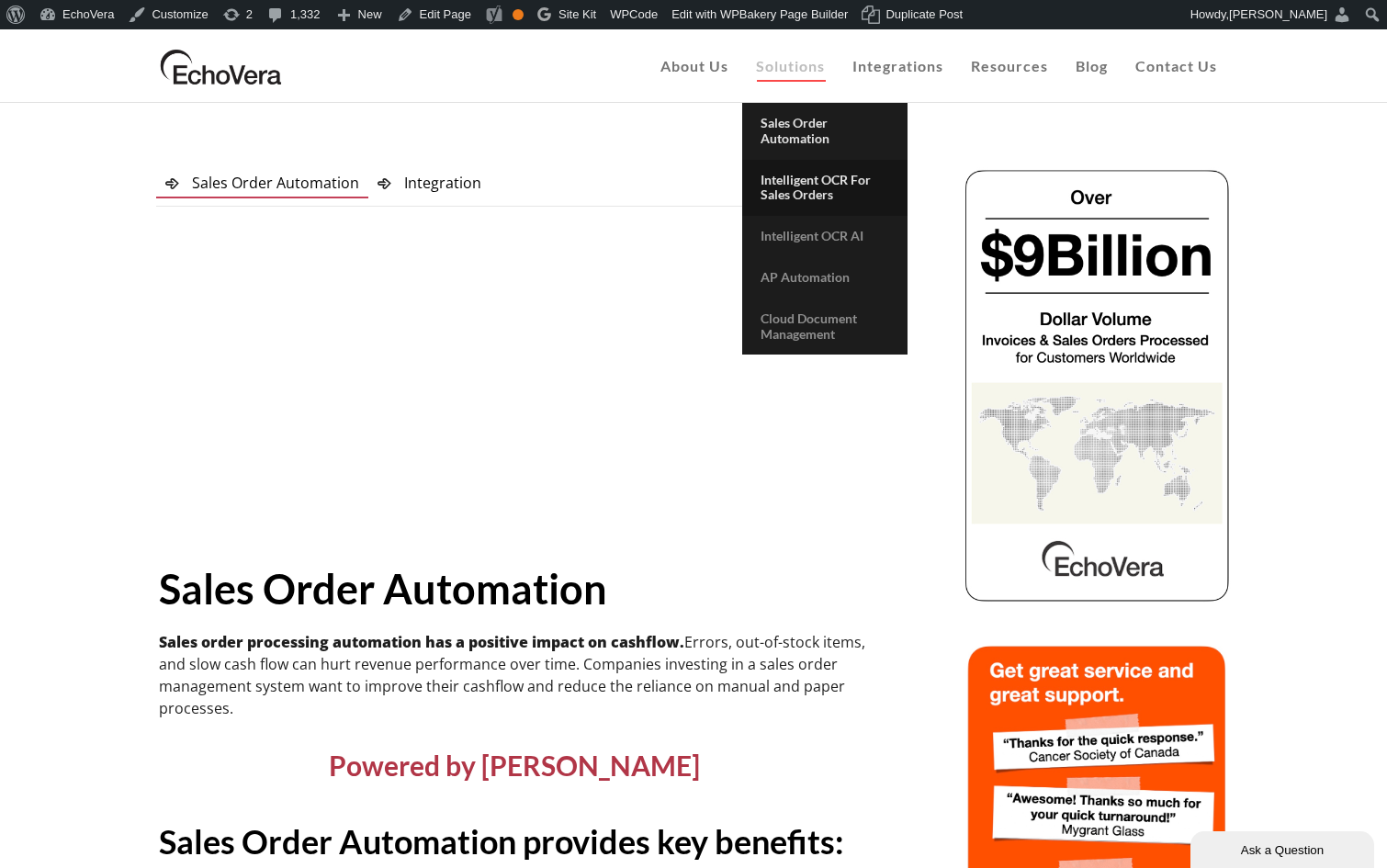
click at [807, 184] on span "Intelligent OCR for Sales Orders" at bounding box center [815, 187] width 110 height 31
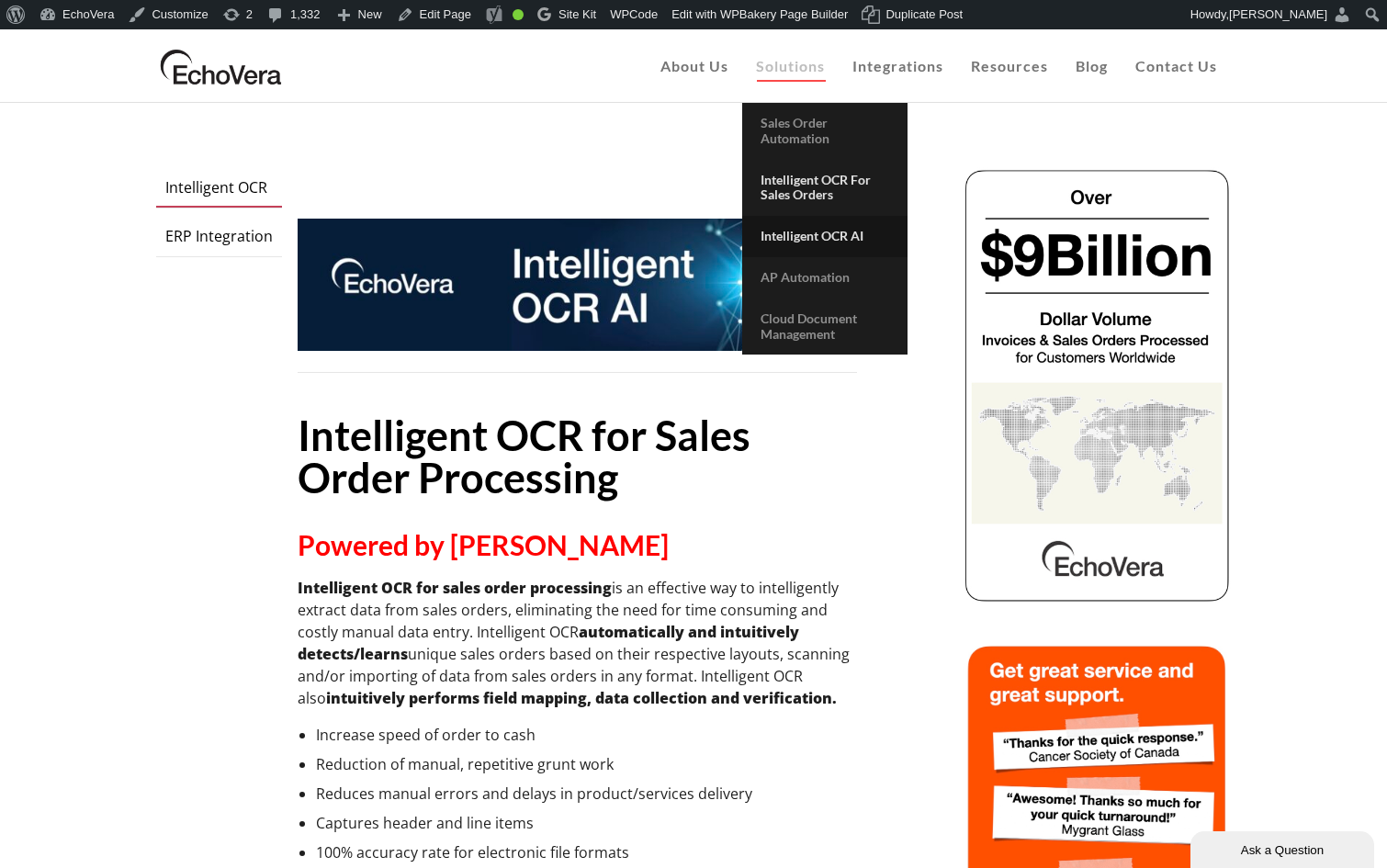
click at [811, 237] on span "Intelligent OCR AI" at bounding box center [811, 236] width 103 height 15
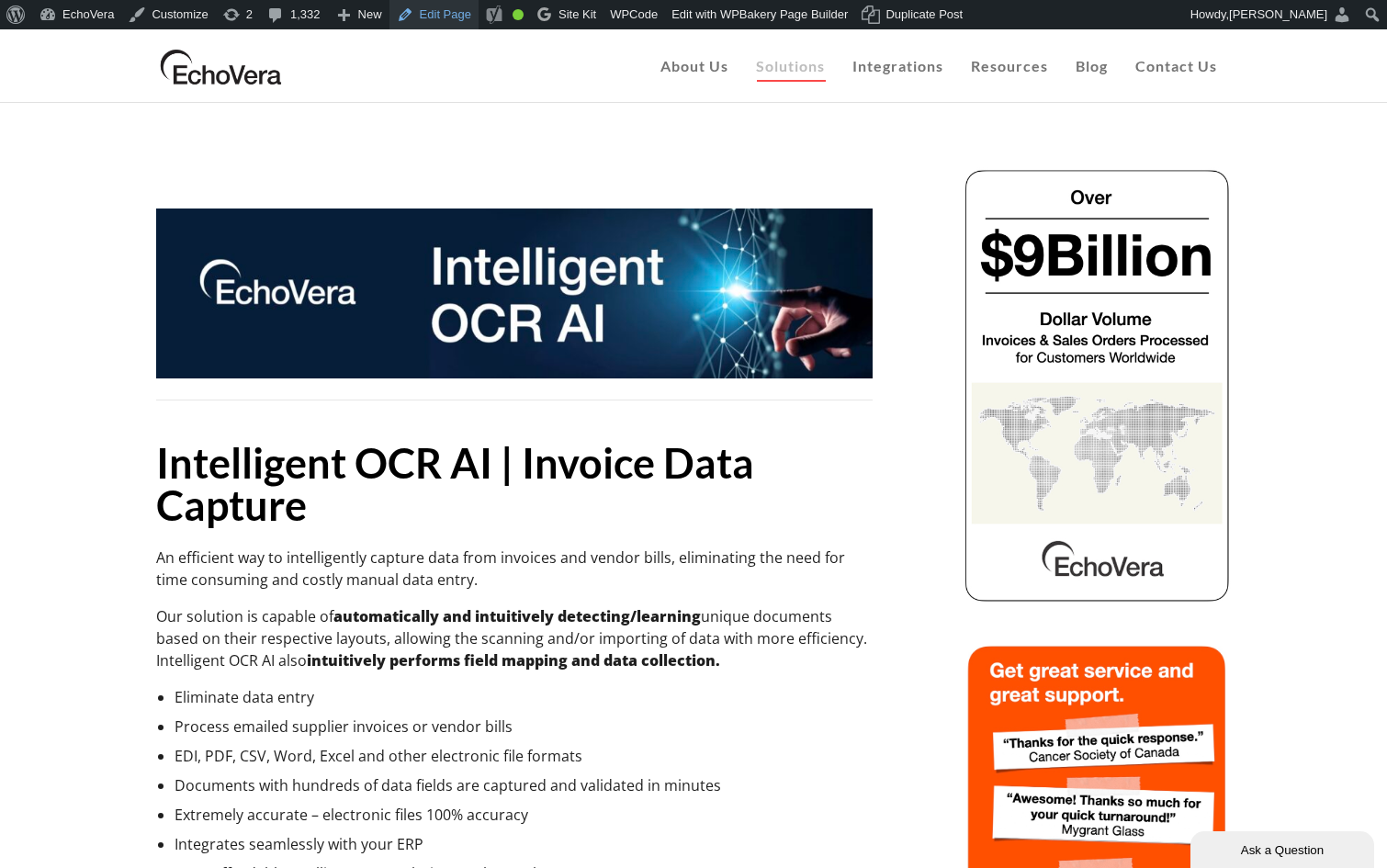
click at [458, 14] on link "Edit Page" at bounding box center [434, 14] width 89 height 29
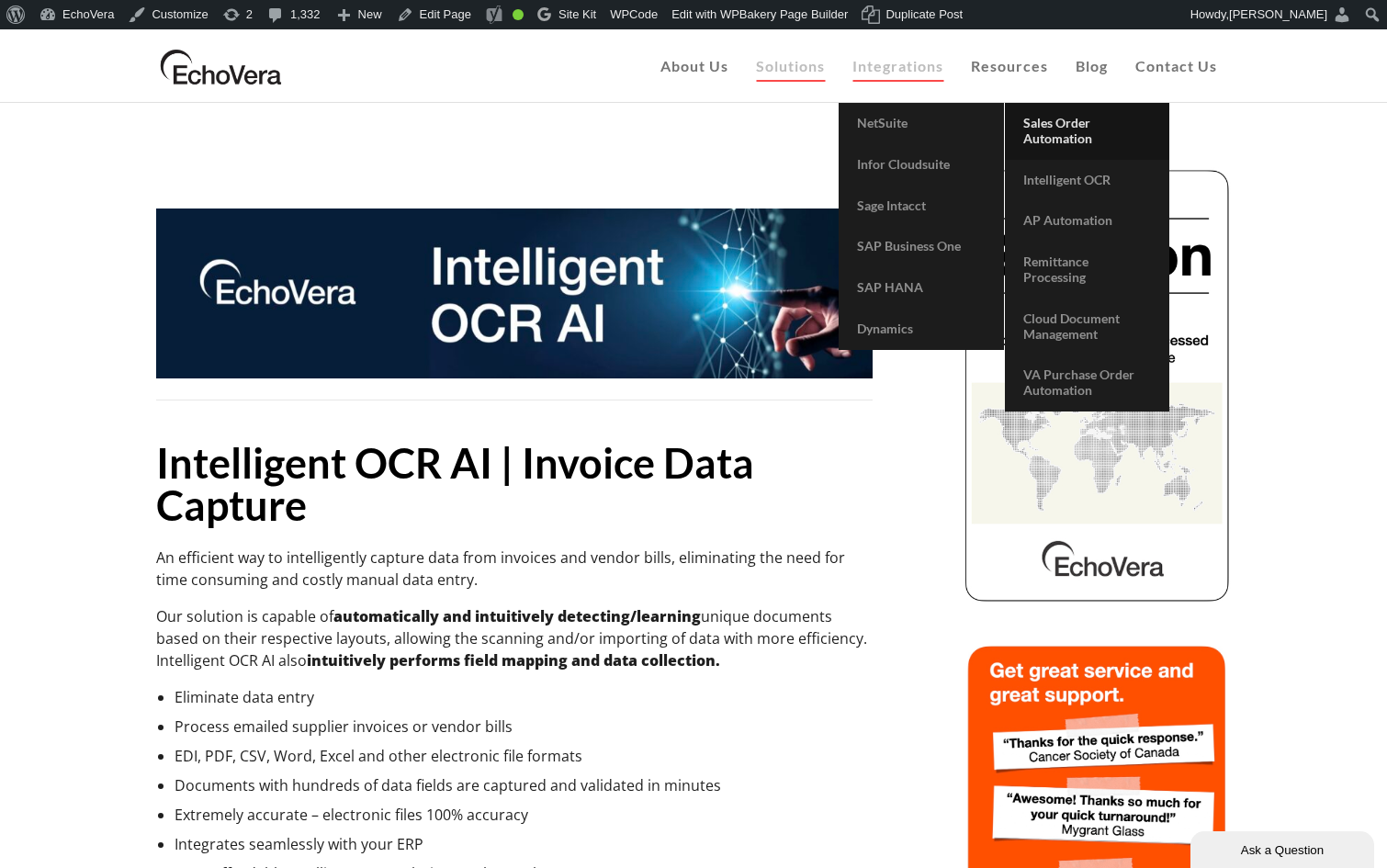
click at [1064, 134] on span "Sales Order Automation" at bounding box center [1057, 130] width 69 height 31
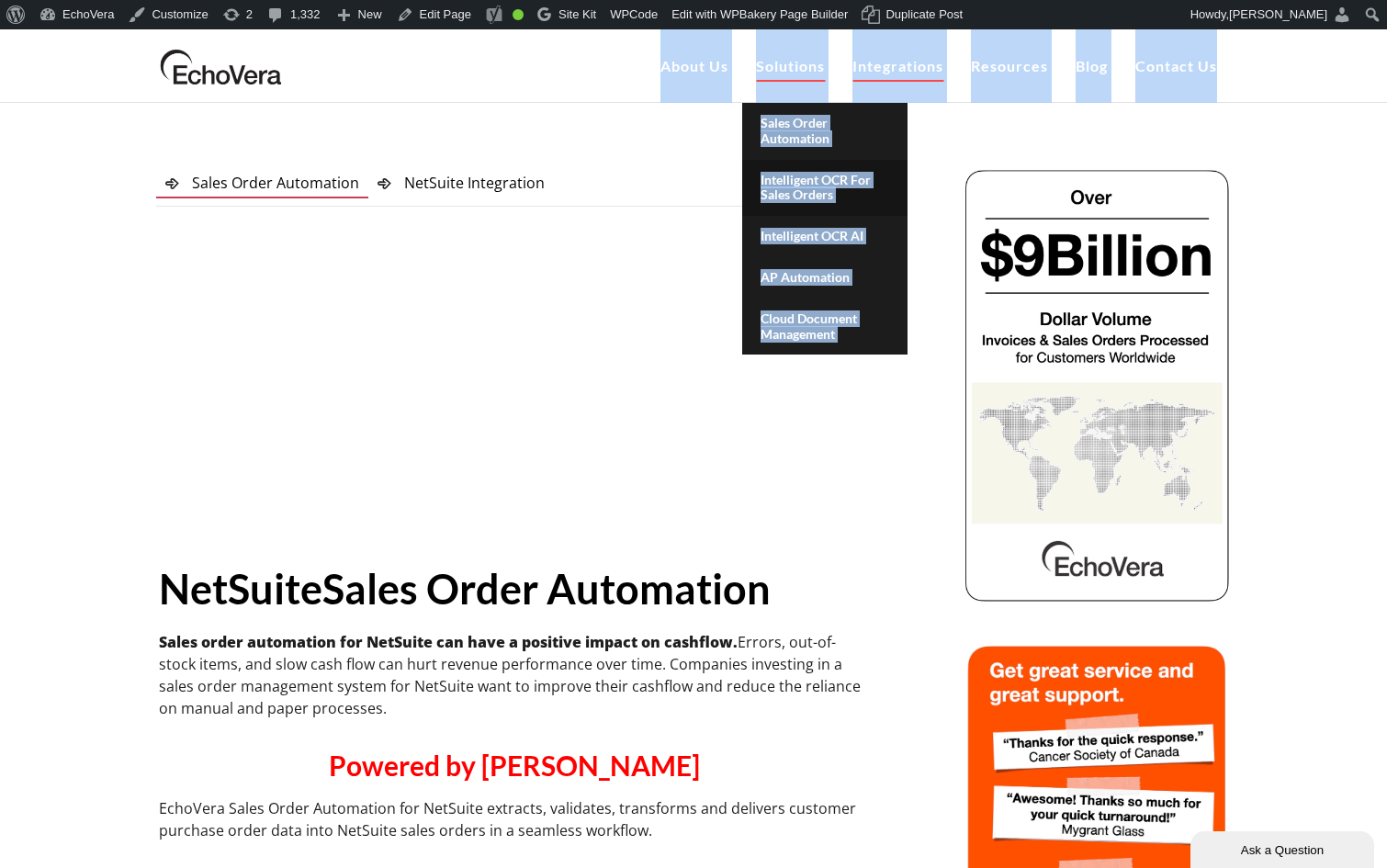
click at [826, 184] on span "Intelligent OCR for Sales Orders" at bounding box center [815, 187] width 110 height 31
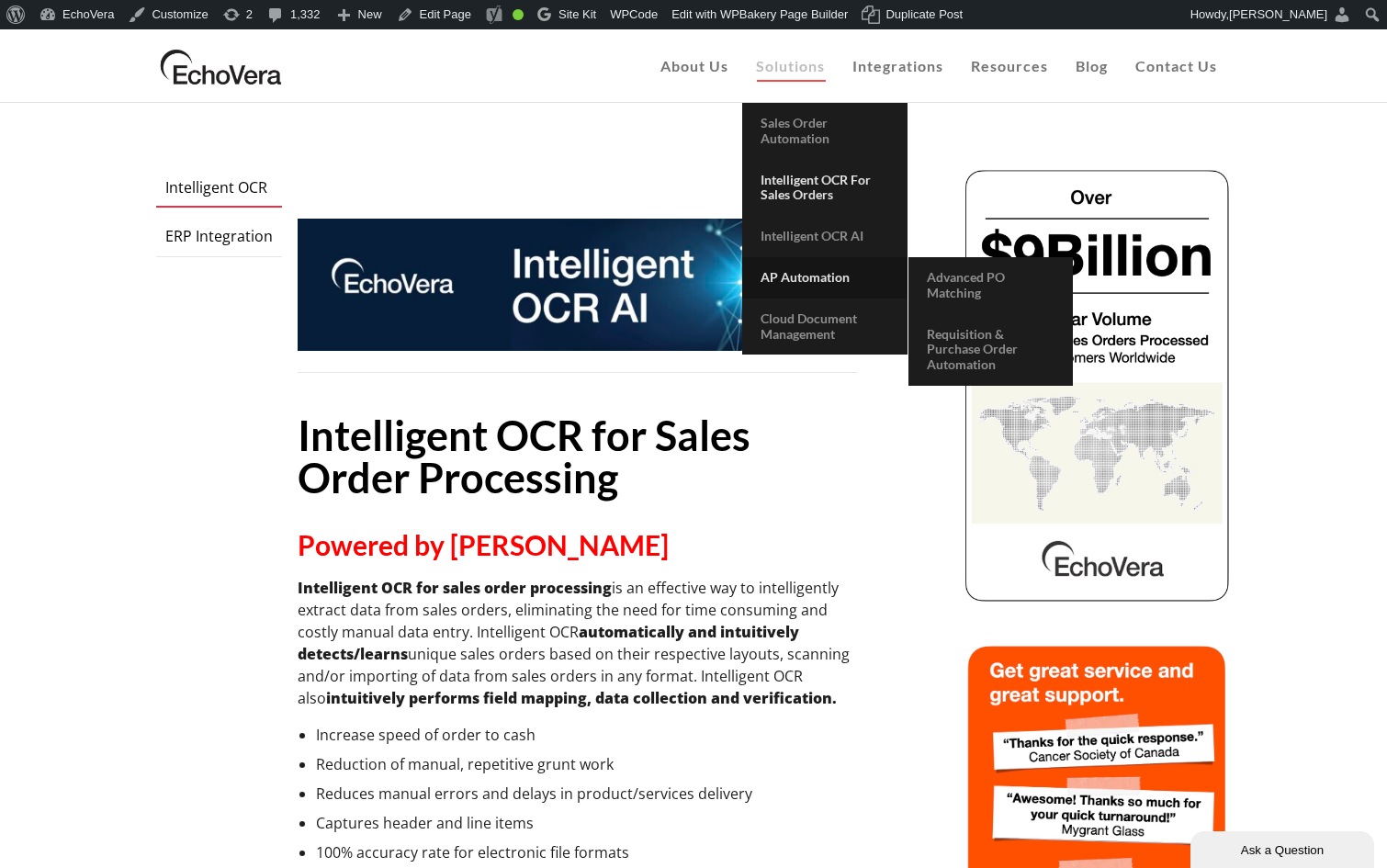
click at [826, 274] on span "AP Automation" at bounding box center [805, 276] width 89 height 15
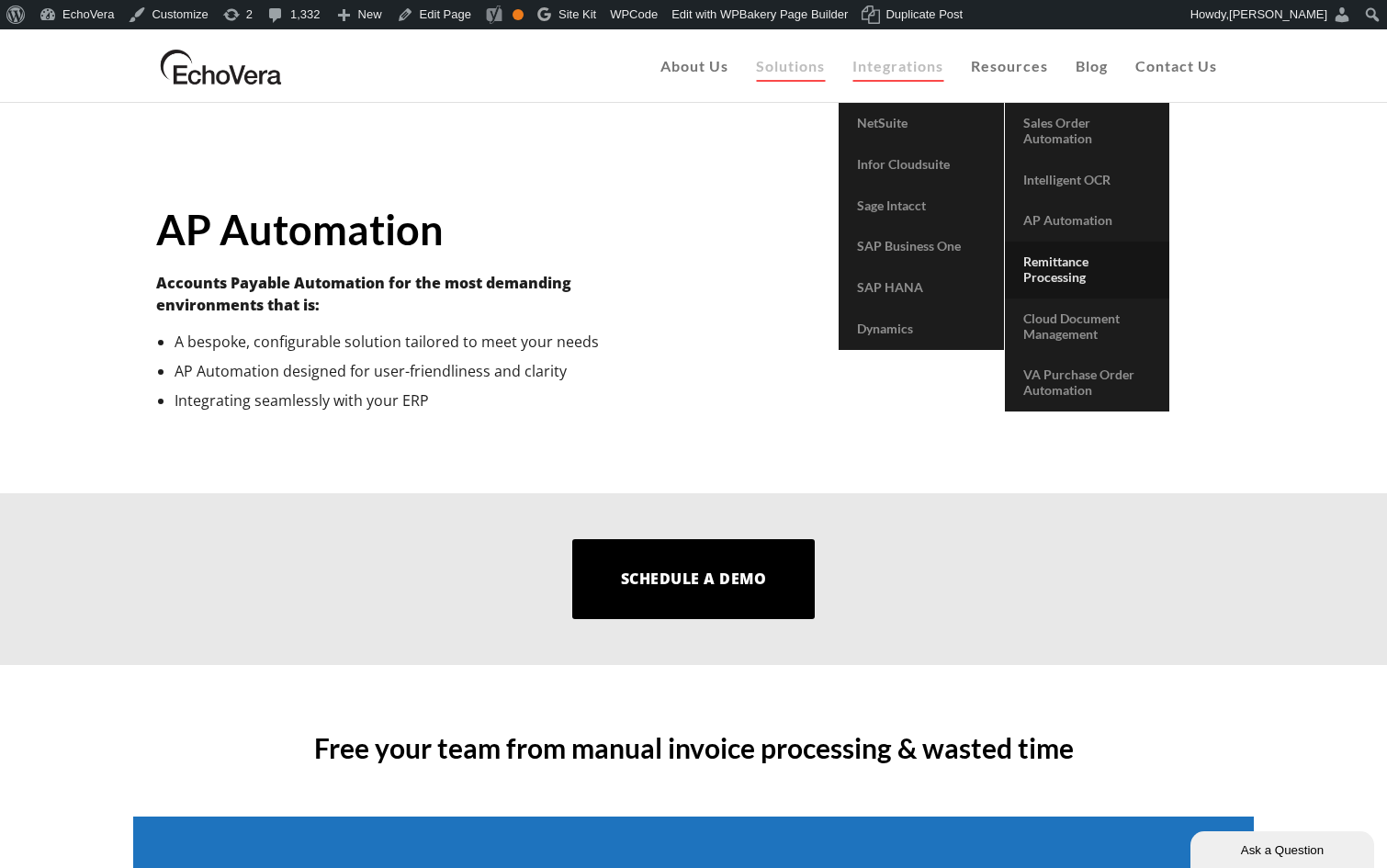
click at [1055, 269] on span "Remittance Processing" at bounding box center [1055, 269] width 66 height 31
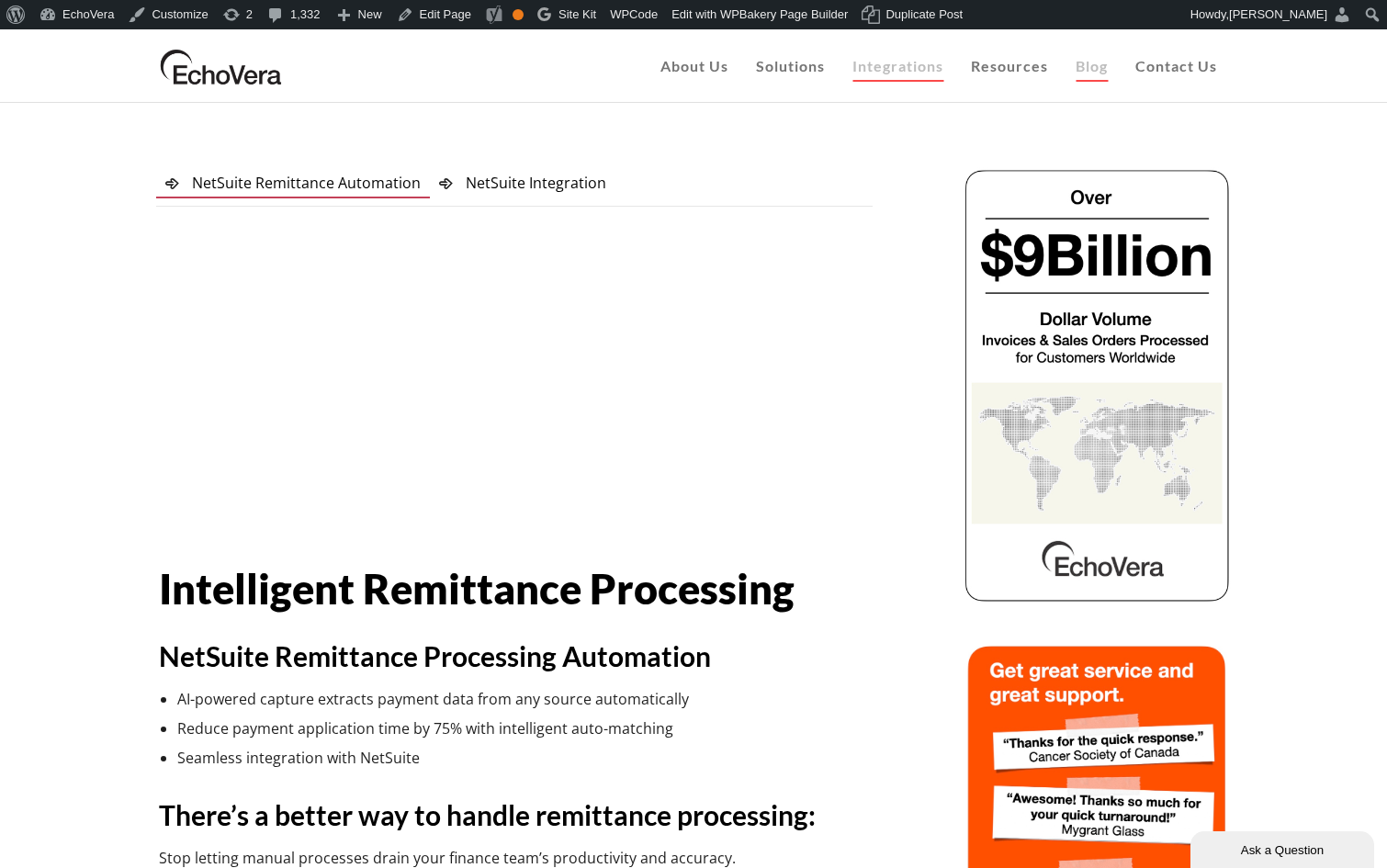
click at [1092, 64] on span "Blog" at bounding box center [1092, 66] width 32 height 17
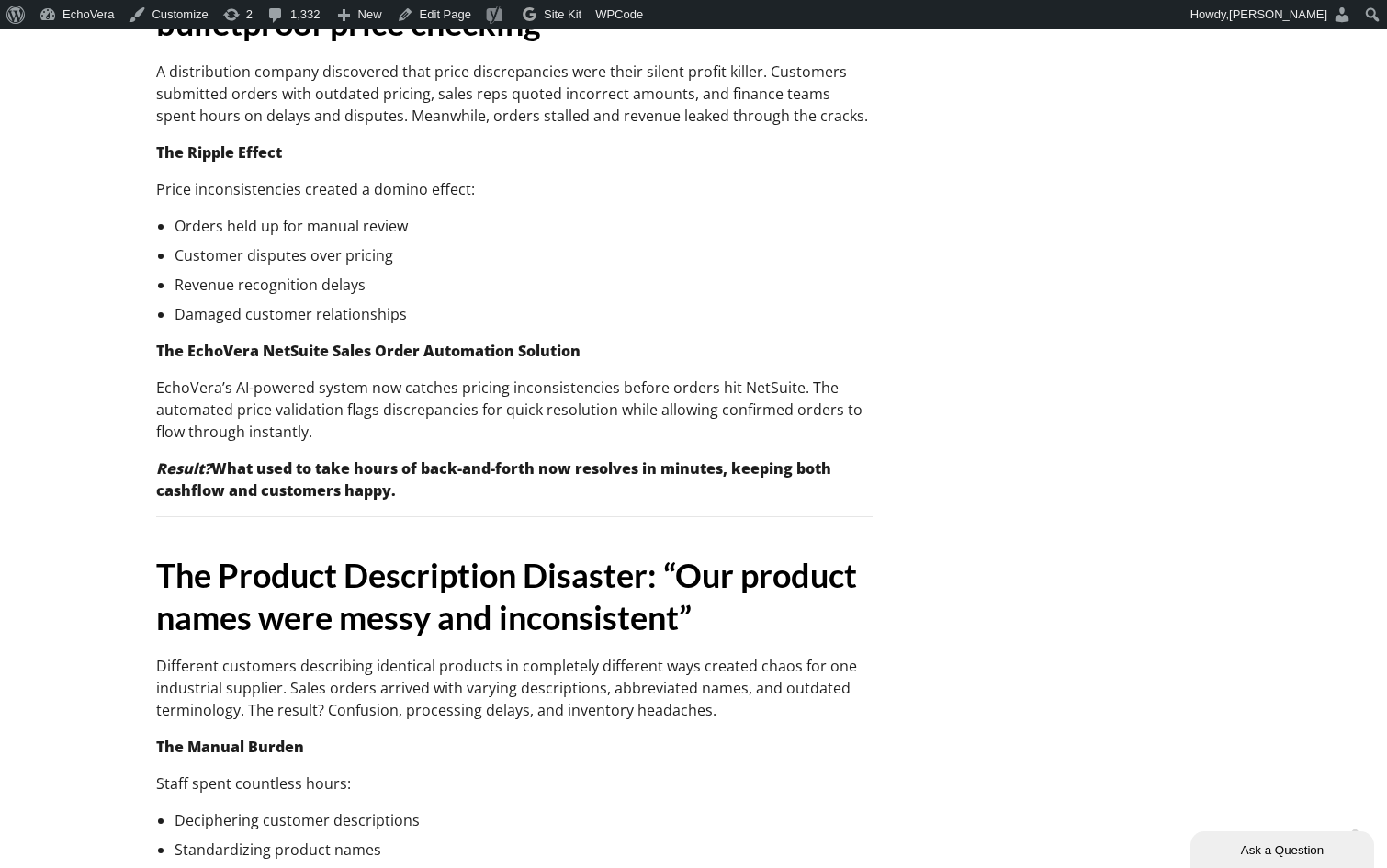
scroll to position [1625, 0]
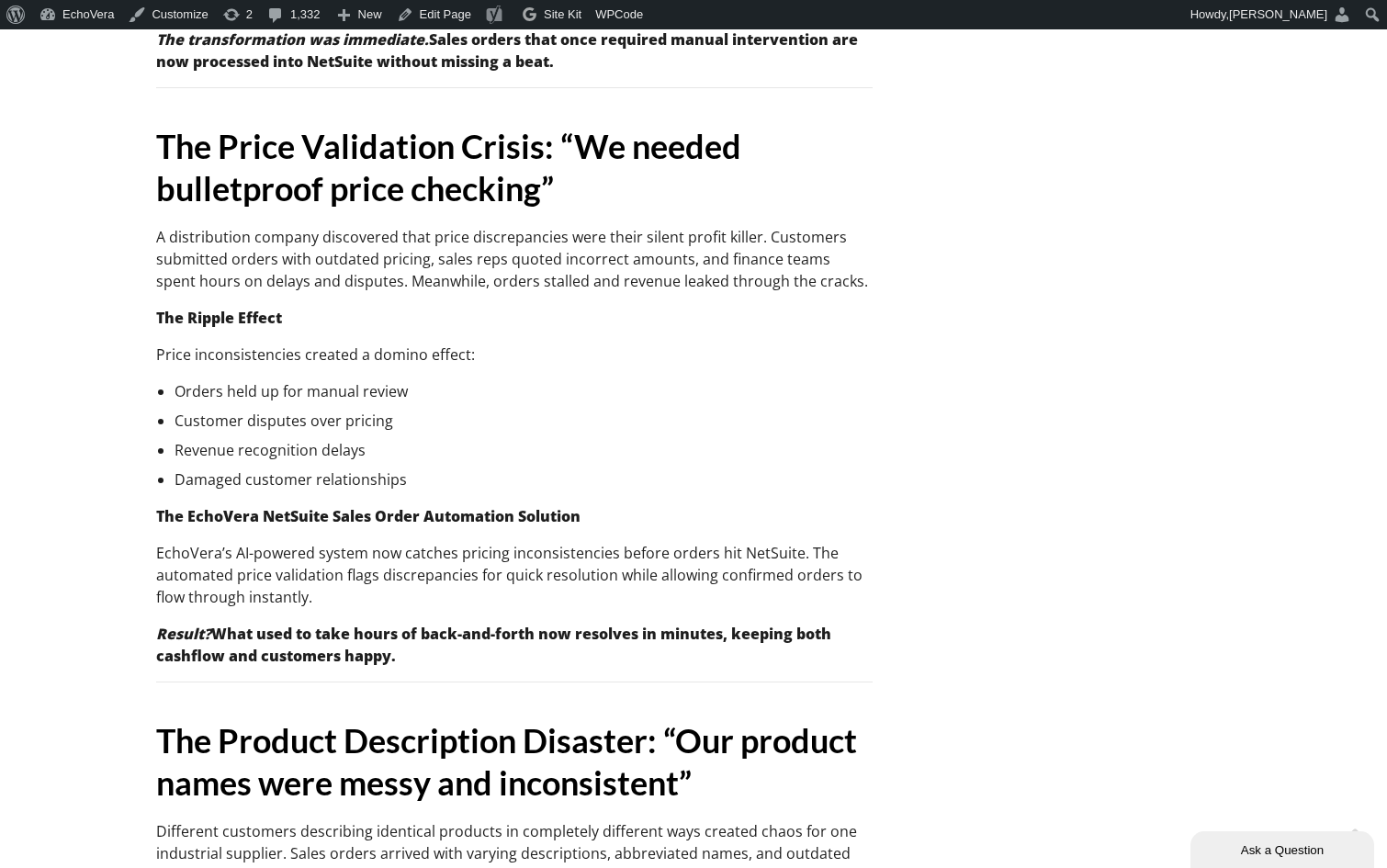
scroll to position [0, 0]
